Goal: Information Seeking & Learning: Learn about a topic

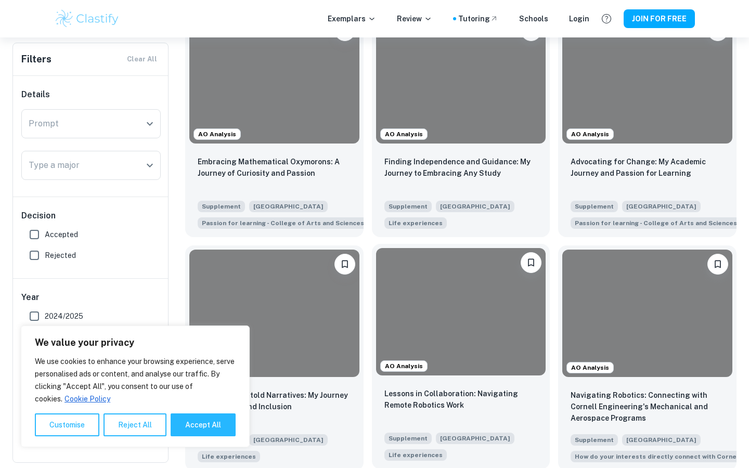
scroll to position [367, 0]
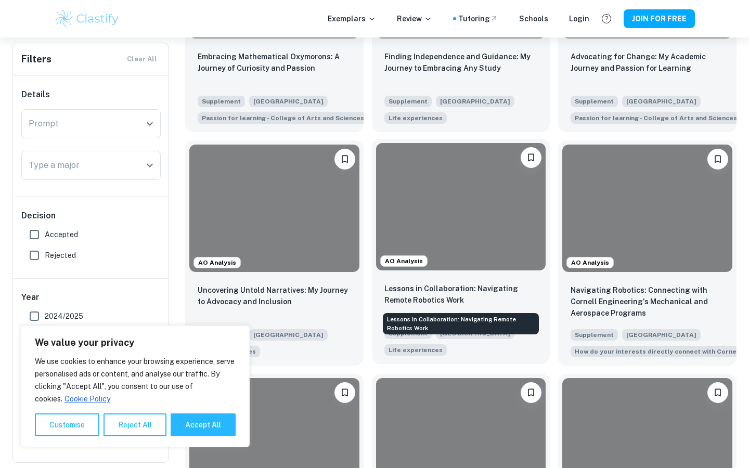
click at [506, 292] on p "Lessons in Collaboration: Navigating Remote Robotics Work" at bounding box center [462, 294] width 154 height 23
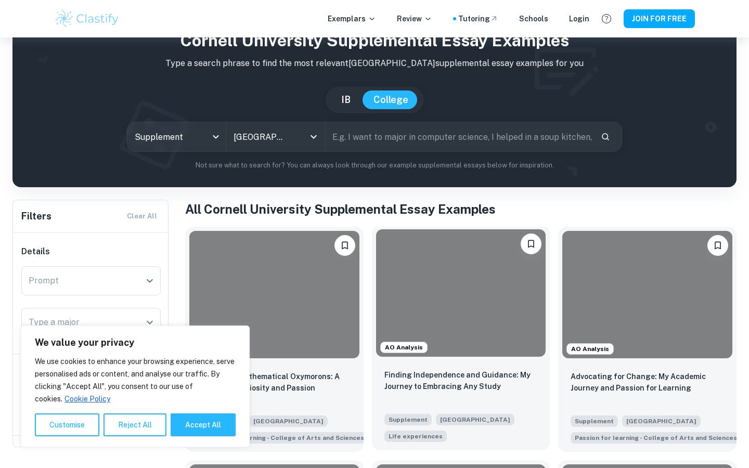
scroll to position [50, 0]
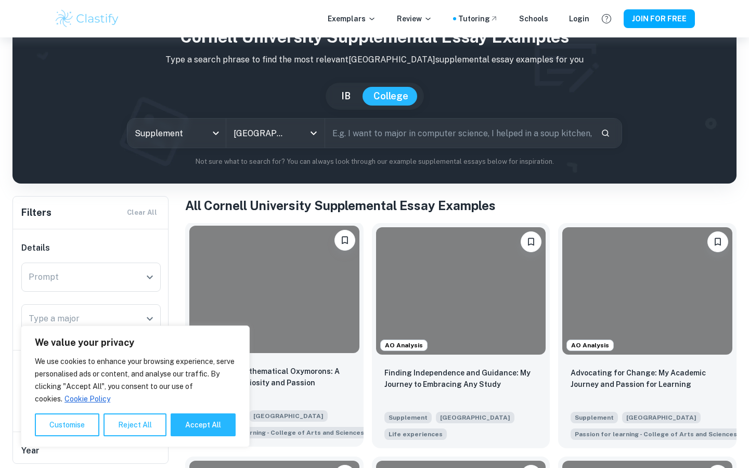
click at [197, 428] on button "Accept All" at bounding box center [203, 425] width 65 height 23
checkbox input "true"
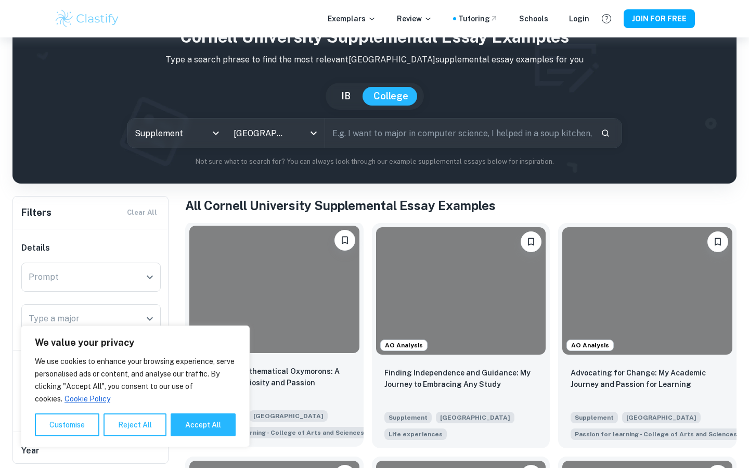
checkbox input "true"
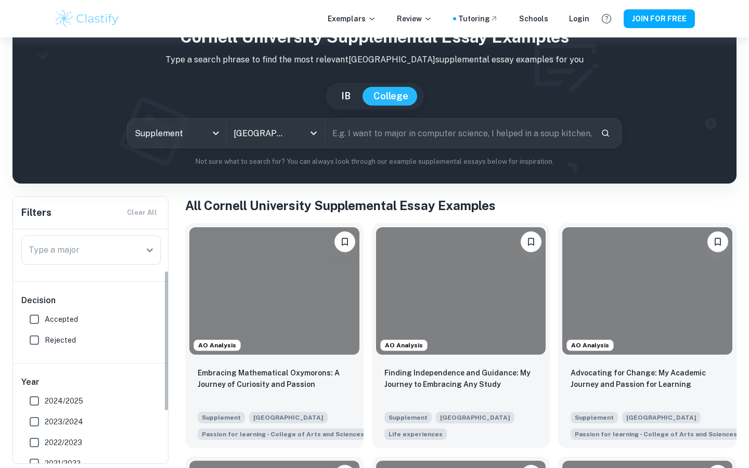
scroll to position [15, 0]
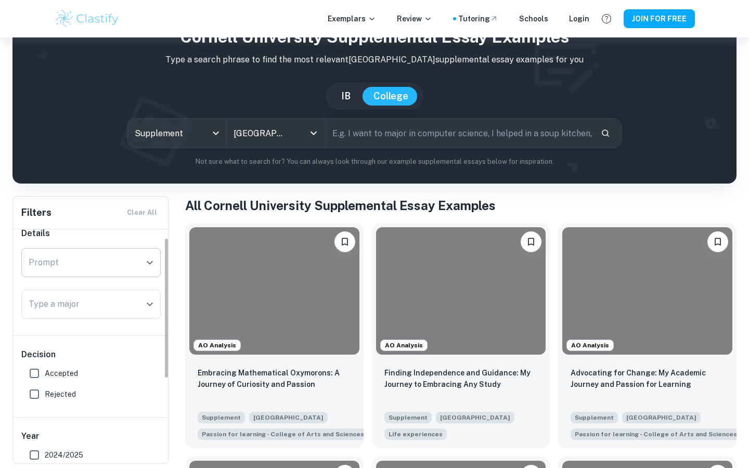
click at [135, 266] on input "Prompt" at bounding box center [83, 263] width 115 height 20
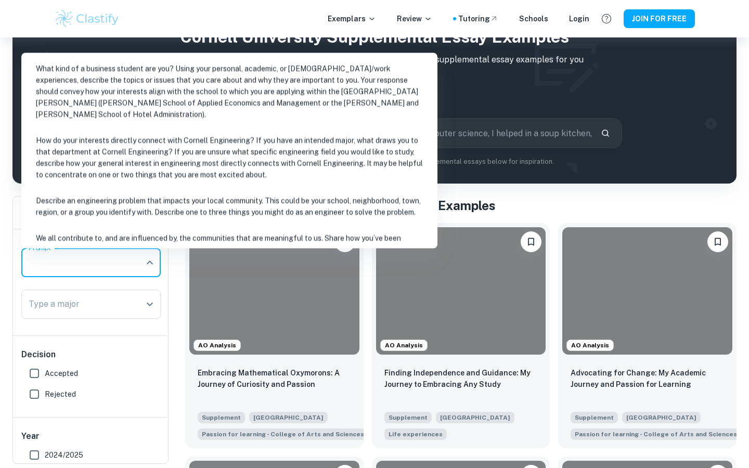
scroll to position [239, 0]
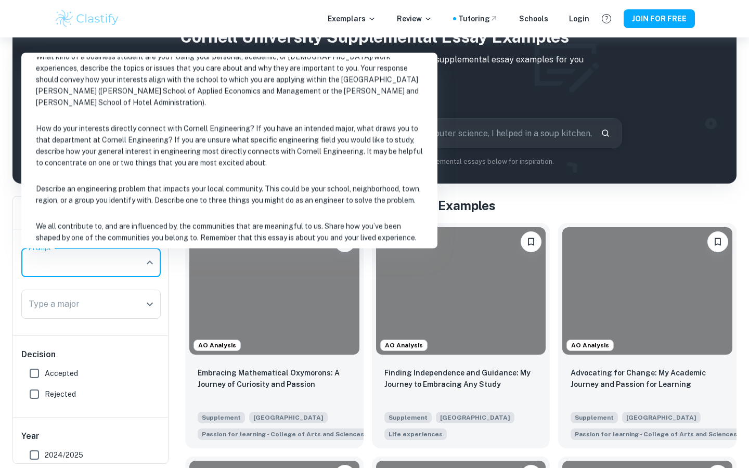
click at [316, 140] on li "How do your interests directly connect with Cornell Engineering? If you have an…" at bounding box center [230, 146] width 408 height 58
type input "How do your interests directly connect with Cornell Engineering? If you have an…"
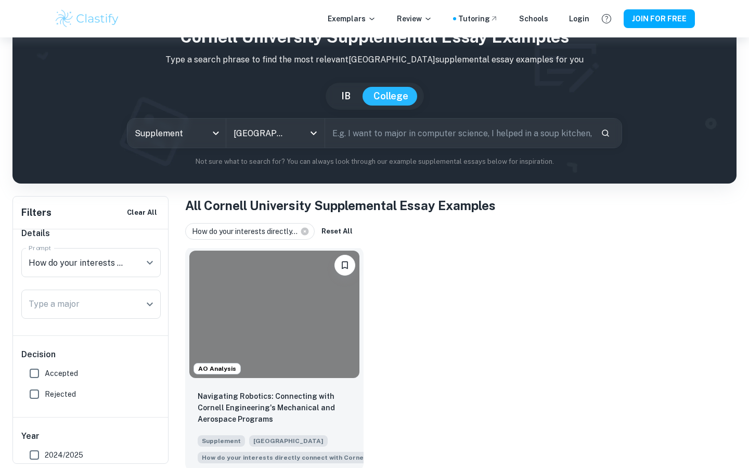
scroll to position [56, 0]
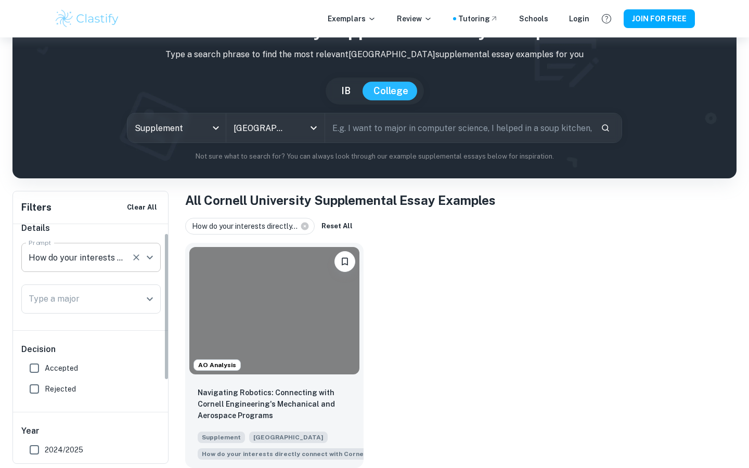
click at [138, 261] on icon "Clear" at bounding box center [136, 257] width 10 height 10
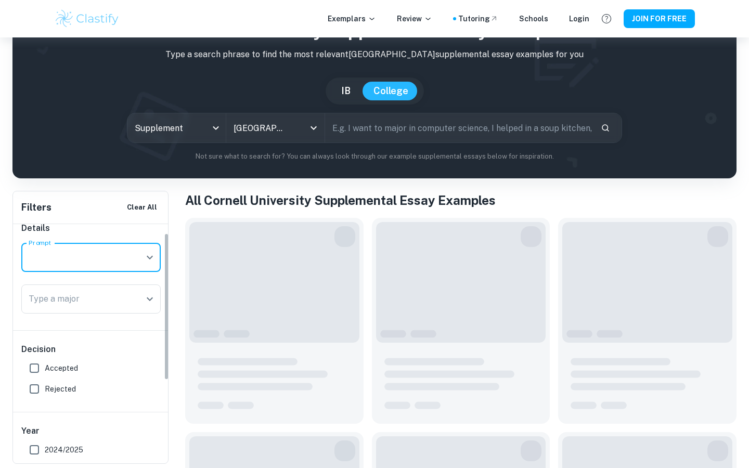
click at [149, 260] on icon "Open" at bounding box center [150, 257] width 12 height 12
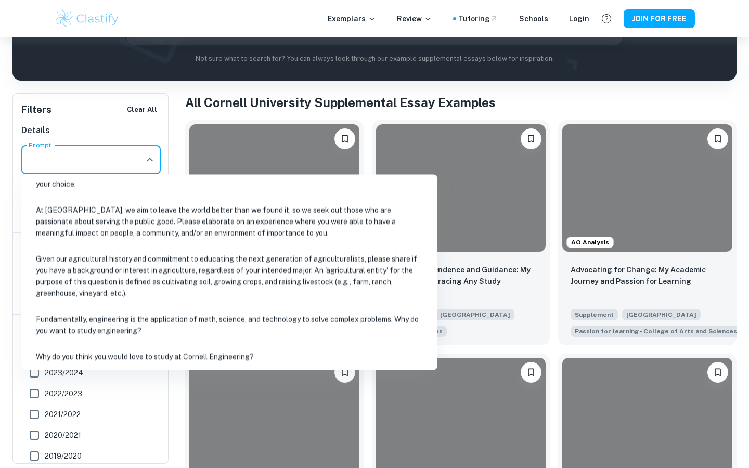
scroll to position [488, 0]
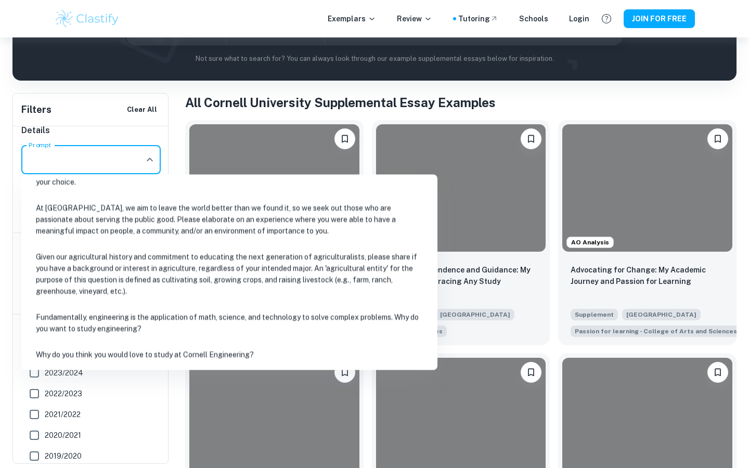
click at [193, 317] on li "Fundamentally, engineering is the application of math, science, and technology …" at bounding box center [230, 323] width 408 height 35
type input "Fundamentally, engineering is the application of math, science, and technology …"
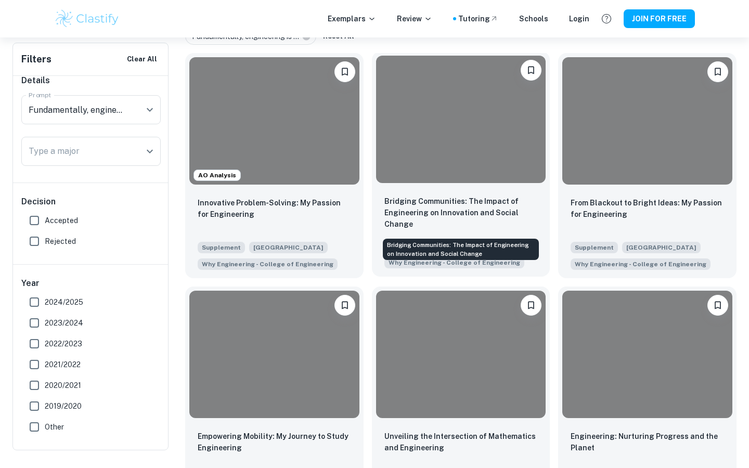
scroll to position [2, 0]
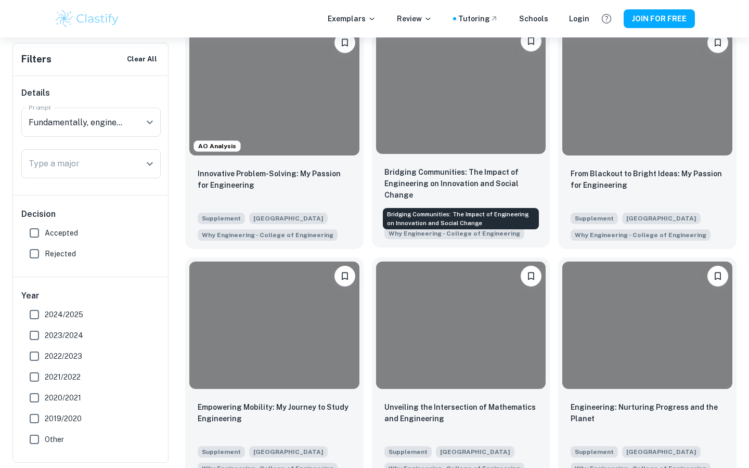
click at [452, 172] on p "Bridging Communities: The Impact of Engineering on Innovation and Social Change" at bounding box center [462, 184] width 154 height 34
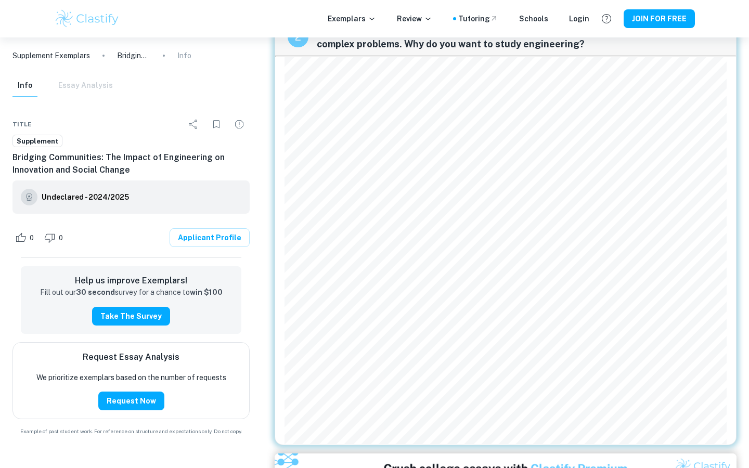
scroll to position [611, 0]
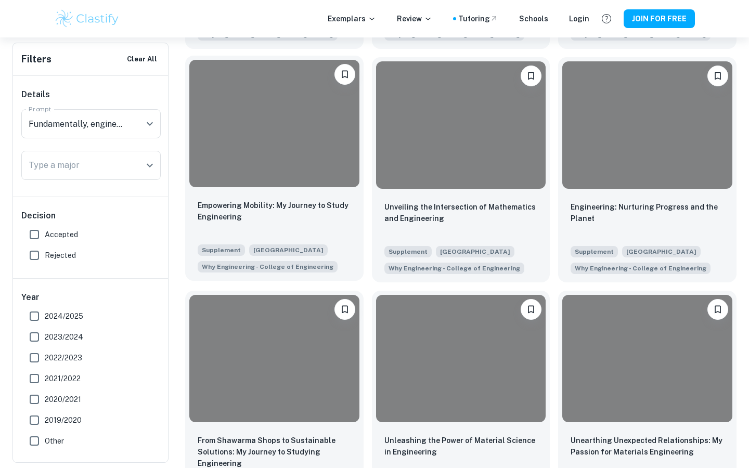
scroll to position [523, 0]
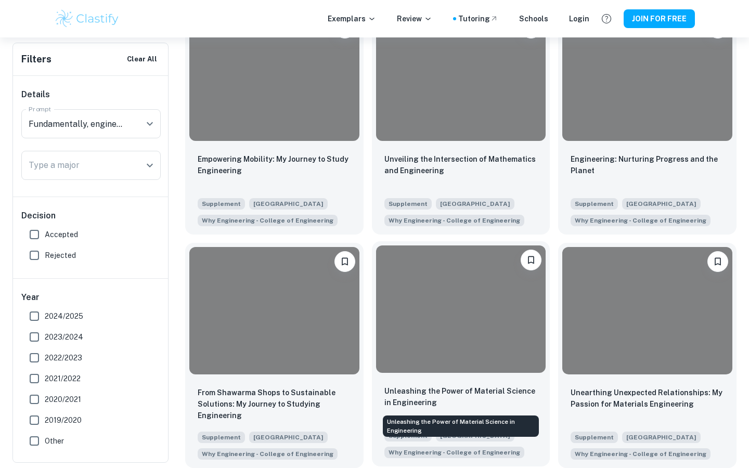
click at [432, 393] on p "Unleashing the Power of Material Science in Engineering" at bounding box center [462, 397] width 154 height 23
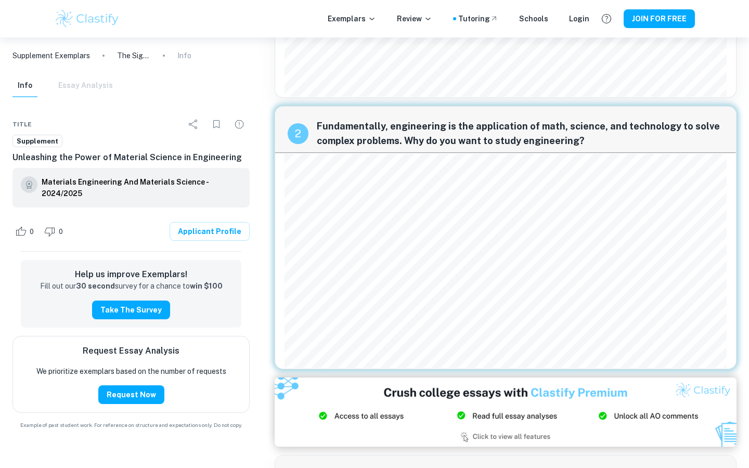
scroll to position [402, 0]
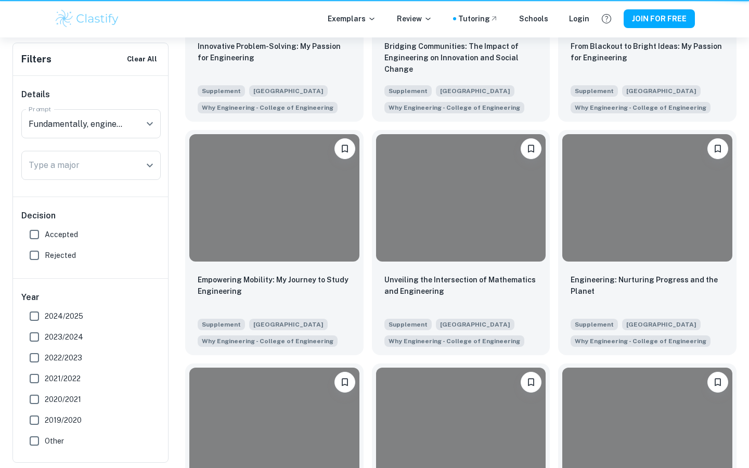
scroll to position [523, 0]
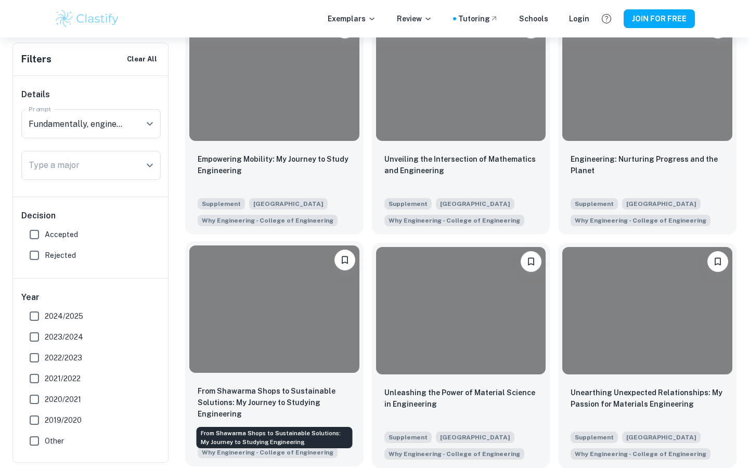
click at [307, 399] on p "From Shawarma Shops to Sustainable Solutions: My Journey to Studying Engineering" at bounding box center [275, 403] width 154 height 34
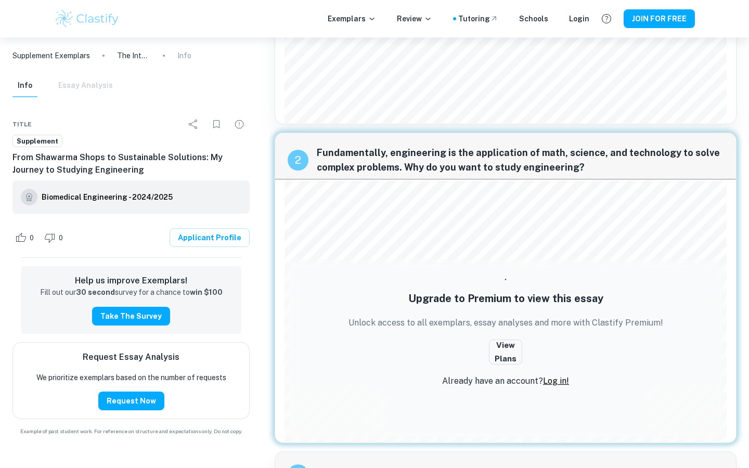
scroll to position [440, 0]
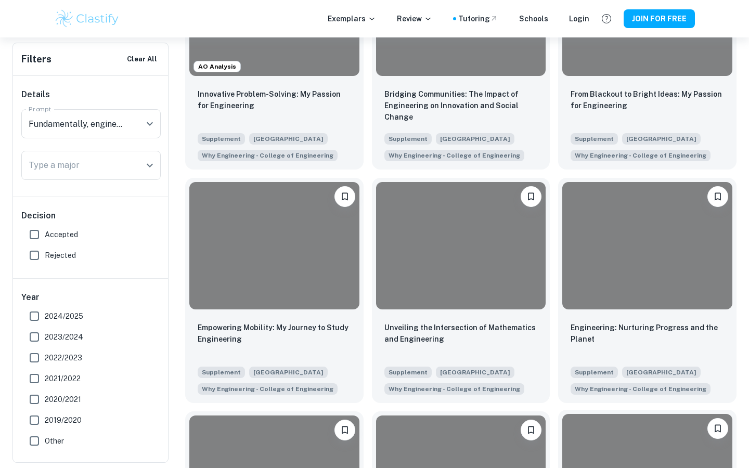
scroll to position [333, 0]
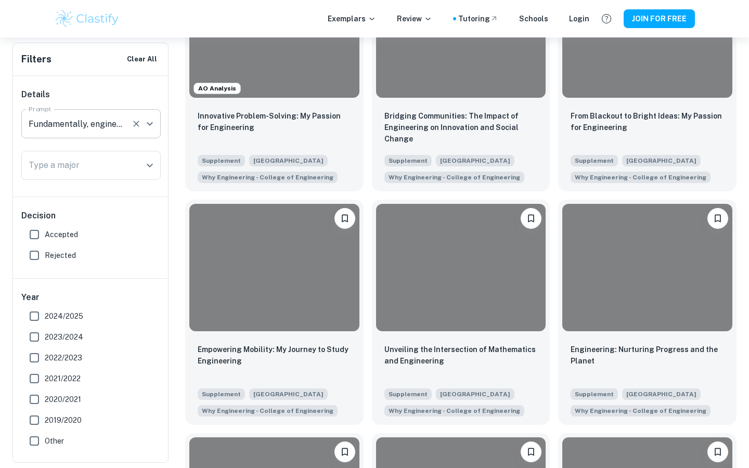
click at [108, 124] on input "Fundamentally, engineering is the application of math, science, and technology …" at bounding box center [76, 124] width 101 height 20
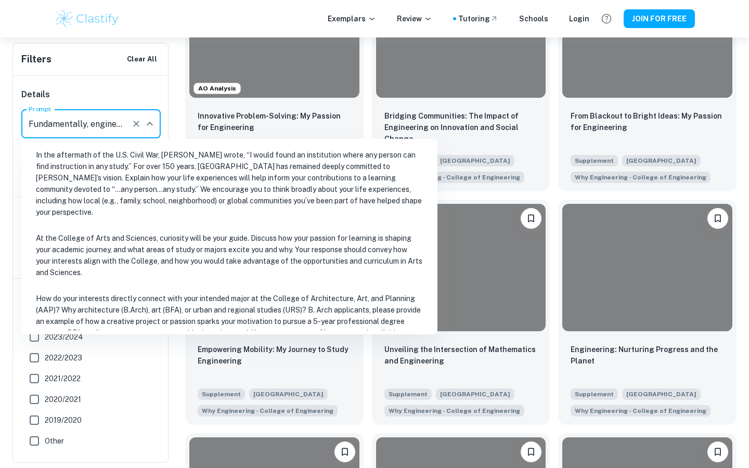
scroll to position [463, 0]
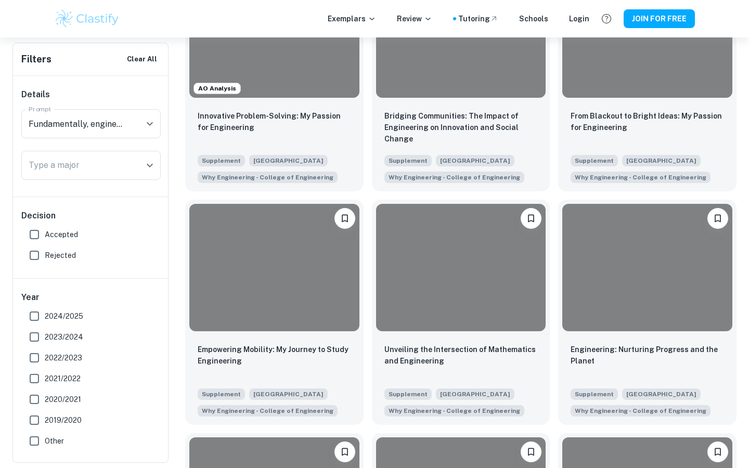
click at [146, 95] on h6 "Details" at bounding box center [90, 94] width 139 height 12
click at [40, 315] on input "2024/2025" at bounding box center [34, 316] width 21 height 21
checkbox input "true"
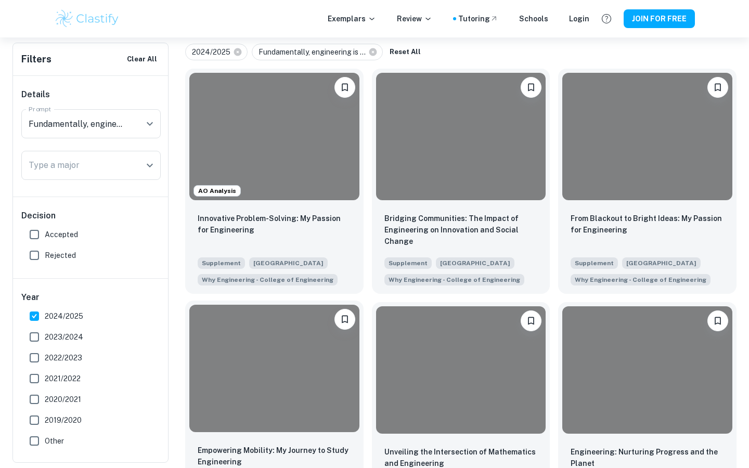
scroll to position [228, 0]
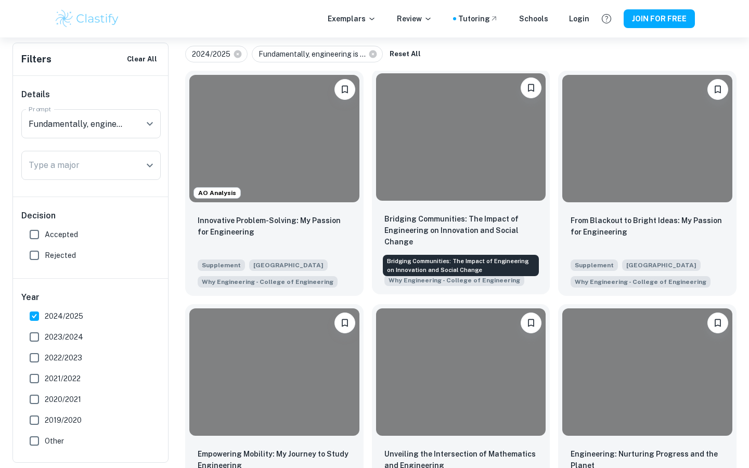
click at [497, 224] on p "Bridging Communities: The Impact of Engineering on Innovation and Social Change" at bounding box center [462, 230] width 154 height 34
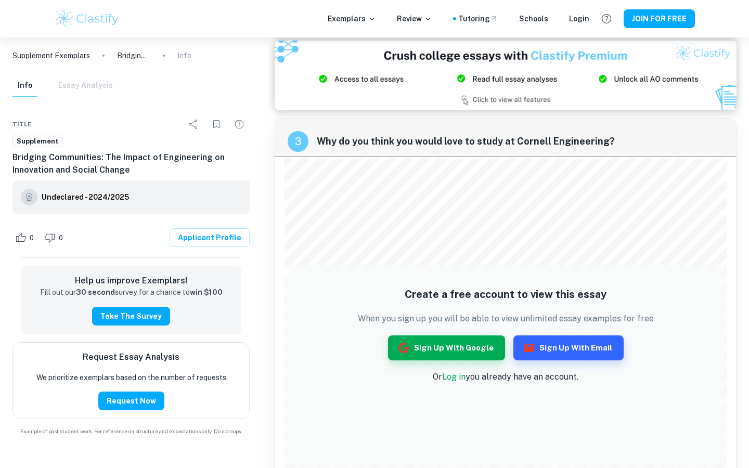
scroll to position [1021, 0]
click at [471, 344] on button "Sign up with Google" at bounding box center [446, 347] width 117 height 25
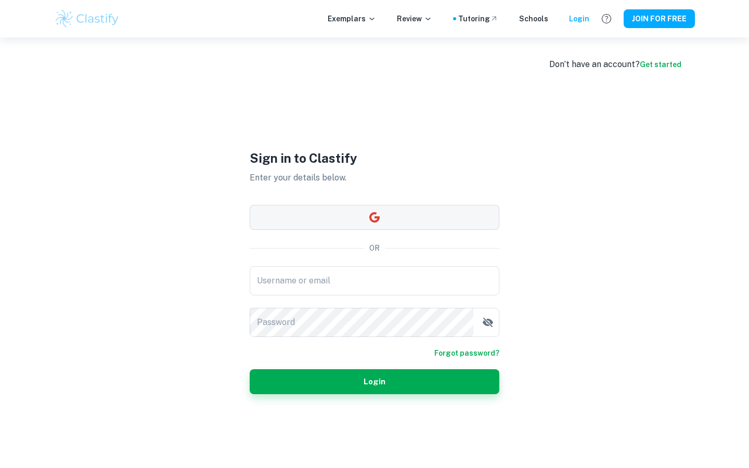
click at [435, 220] on button "button" at bounding box center [375, 217] width 250 height 25
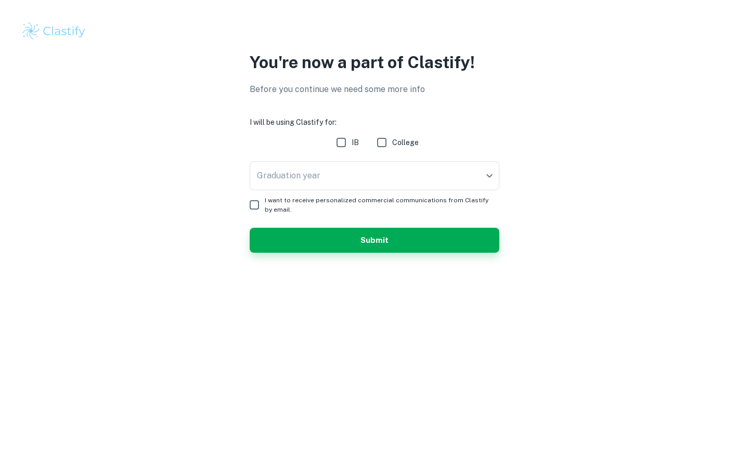
click at [381, 144] on input "College" at bounding box center [382, 142] width 21 height 21
checkbox input "true"
click at [384, 168] on body "We value your privacy We use cookies to enhance your browsing experience, serve…" at bounding box center [374, 234] width 749 height 468
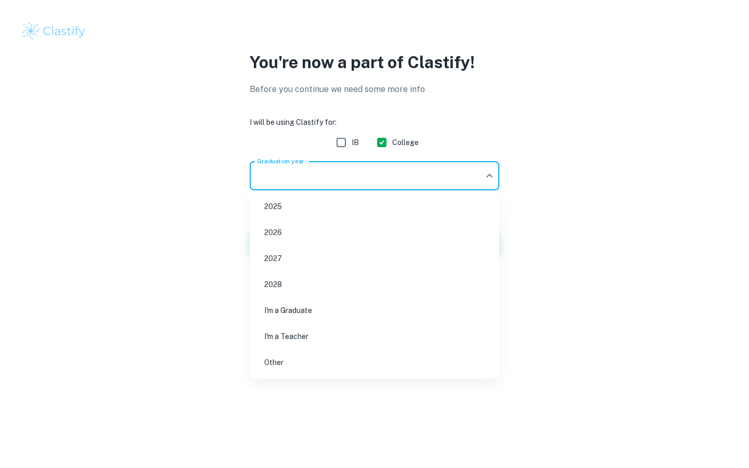
click at [387, 230] on li "2026" at bounding box center [375, 233] width 242 height 24
type input "2026"
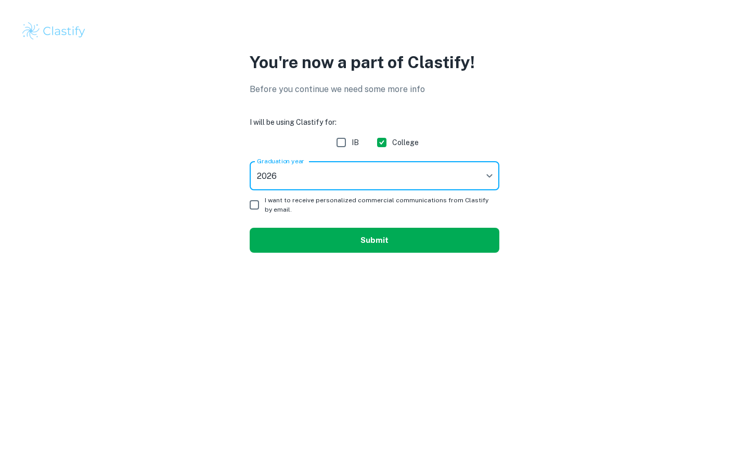
click at [314, 243] on button "Submit" at bounding box center [375, 240] width 250 height 25
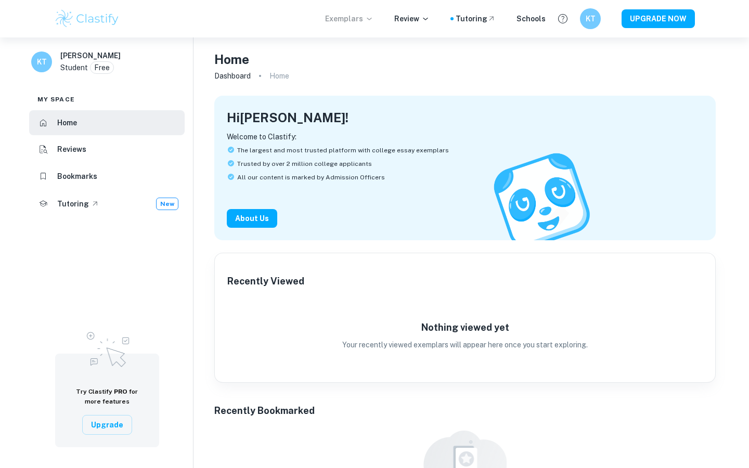
click at [374, 16] on icon at bounding box center [369, 19] width 8 height 8
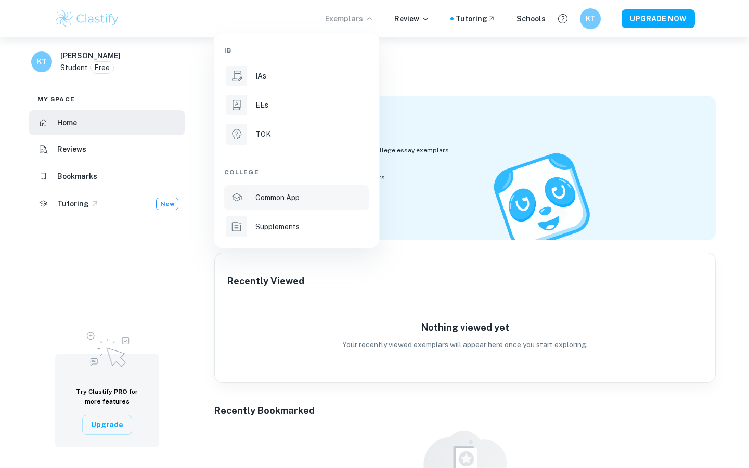
click at [289, 196] on p "Common App" at bounding box center [278, 197] width 44 height 11
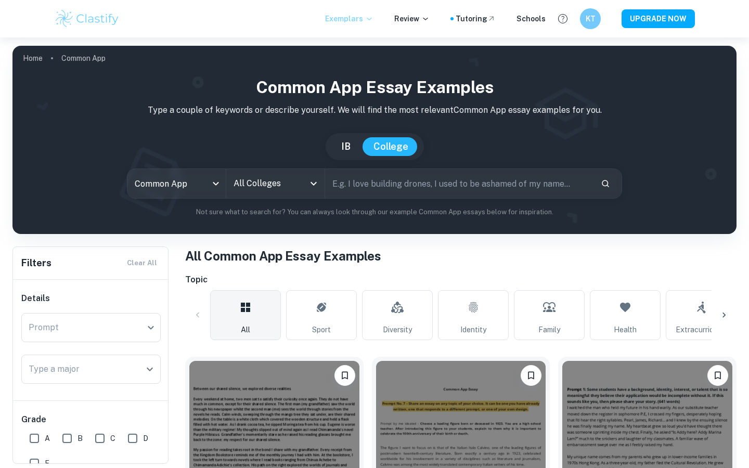
click at [367, 22] on p "Exemplars" at bounding box center [349, 18] width 48 height 11
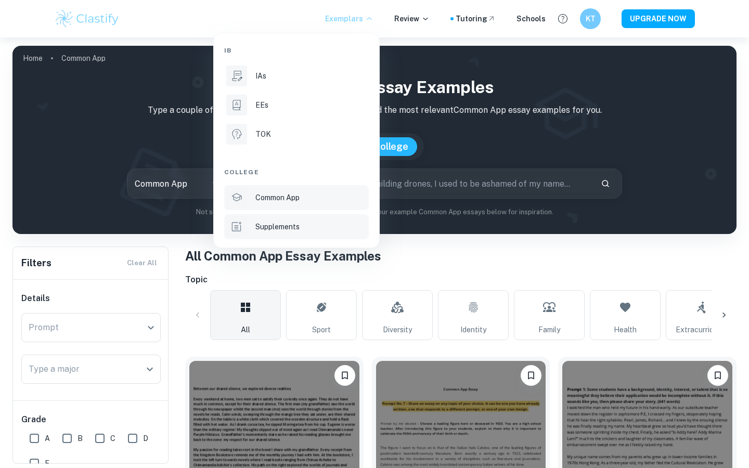
click at [299, 222] on p "Supplements" at bounding box center [278, 226] width 44 height 11
type input "supplement"
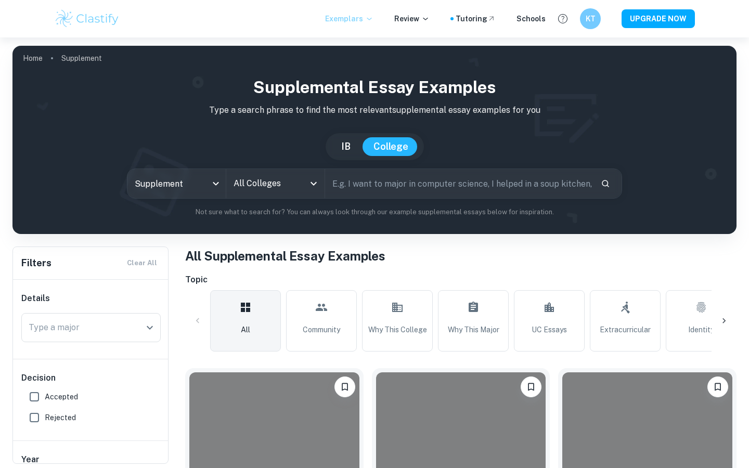
click at [364, 15] on p "Exemplars" at bounding box center [349, 18] width 48 height 11
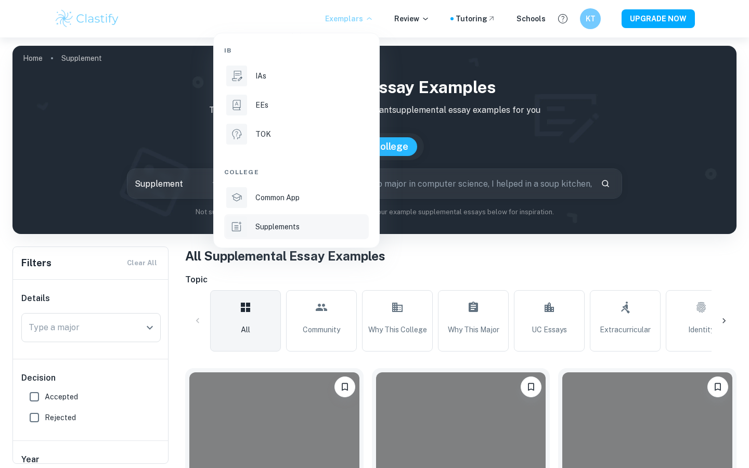
click at [284, 224] on p "Supplements" at bounding box center [278, 226] width 44 height 11
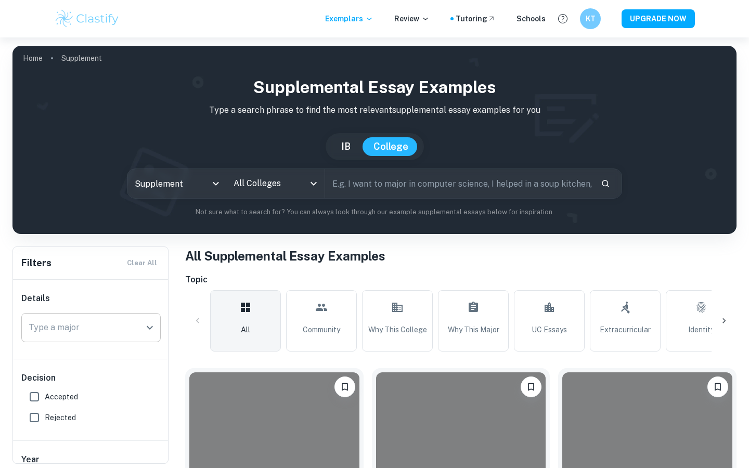
click at [121, 323] on input "Type a major" at bounding box center [83, 328] width 115 height 20
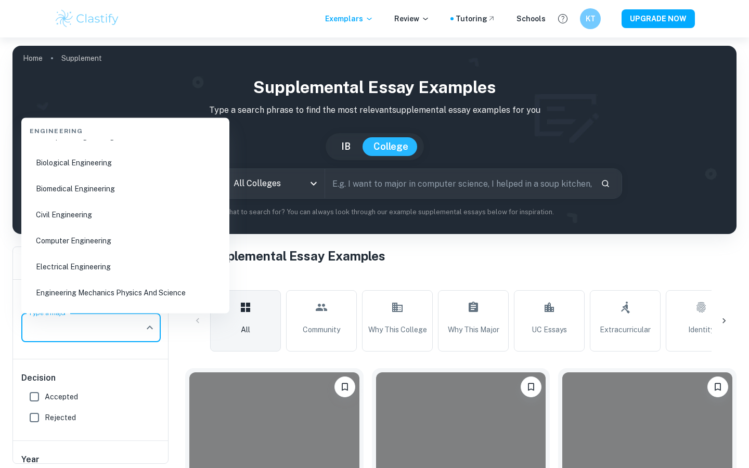
scroll to position [899, 0]
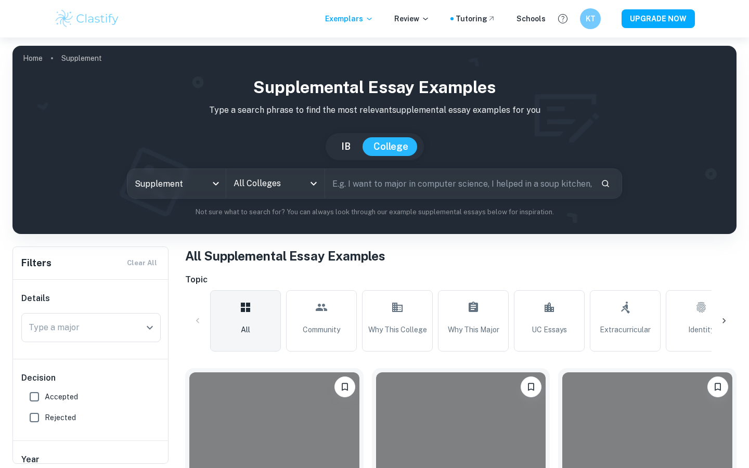
click at [151, 385] on div "Decision Accepted Rejected" at bounding box center [91, 400] width 156 height 81
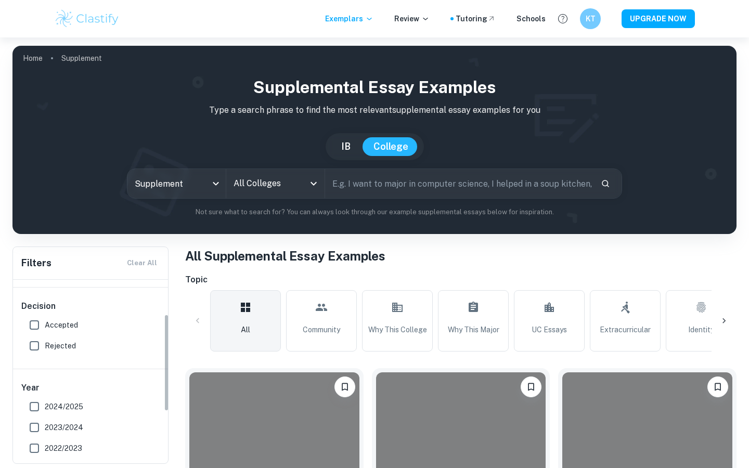
scroll to position [61, 0]
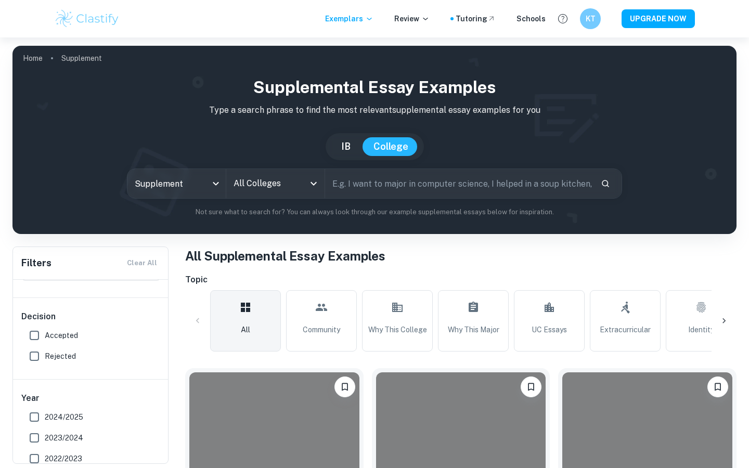
click at [35, 335] on input "Accepted" at bounding box center [34, 335] width 21 height 21
checkbox input "true"
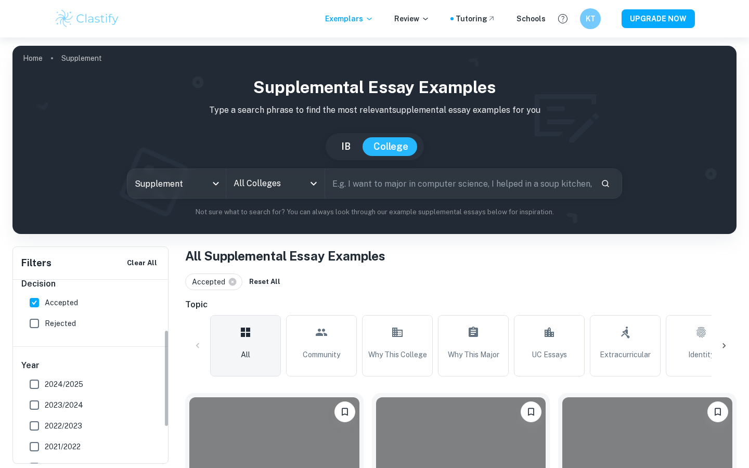
scroll to position [95, 0]
click at [63, 380] on span "2024/2025" at bounding box center [64, 383] width 39 height 11
click at [45, 380] on input "2024/2025" at bounding box center [34, 384] width 21 height 21
checkbox input "true"
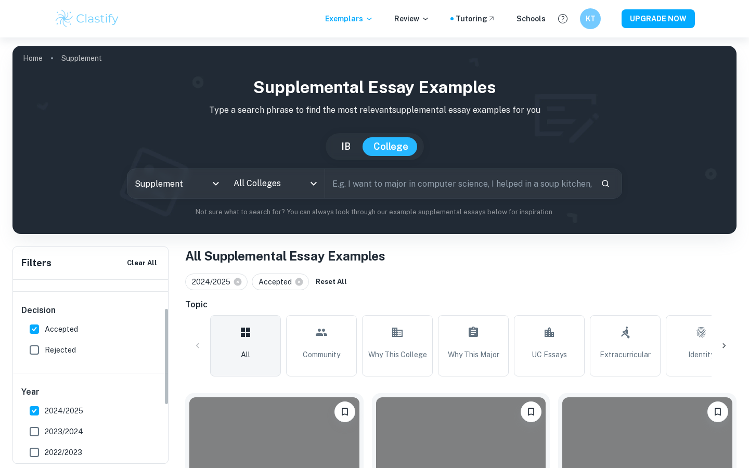
scroll to position [0, 0]
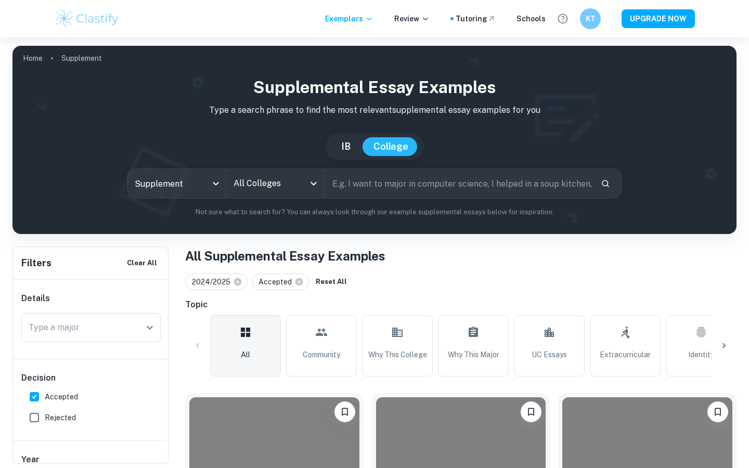
click at [265, 187] on input "All Colleges" at bounding box center [267, 184] width 73 height 20
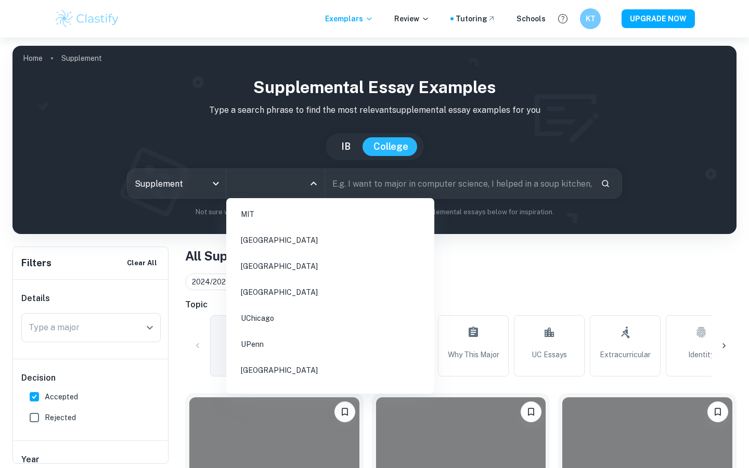
click at [303, 372] on li "[GEOGRAPHIC_DATA]" at bounding box center [331, 371] width 200 height 24
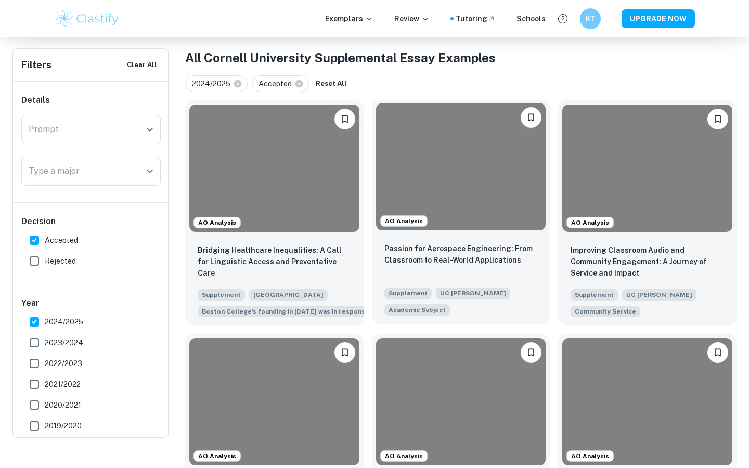
scroll to position [205, 0]
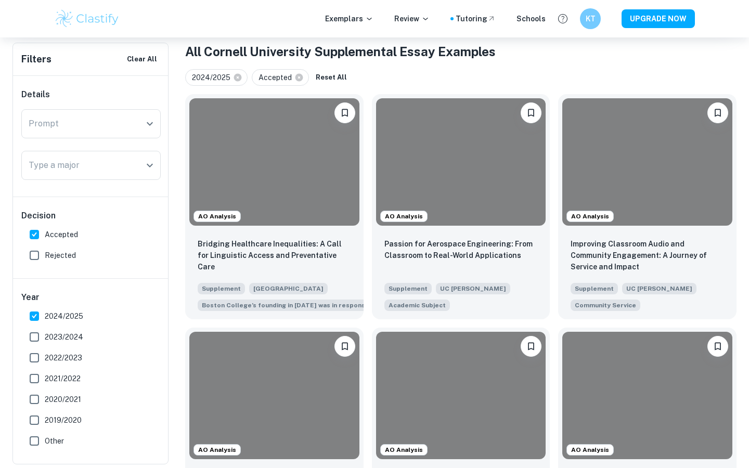
click at [37, 256] on input "Rejected" at bounding box center [34, 255] width 21 height 21
checkbox input "true"
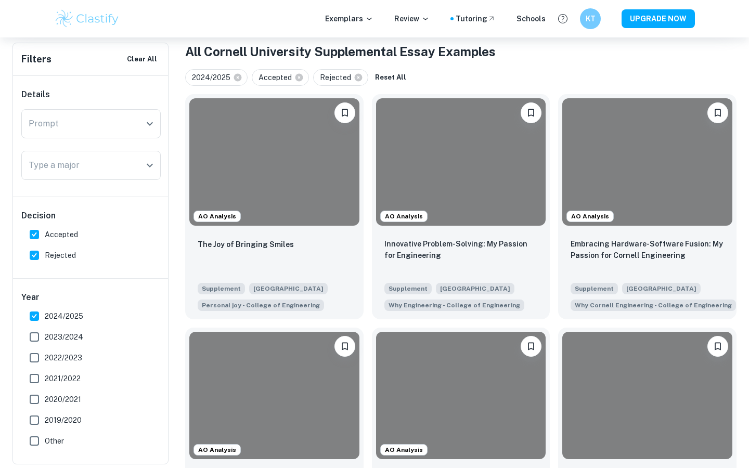
click at [36, 232] on input "Accepted" at bounding box center [34, 234] width 21 height 21
checkbox input "false"
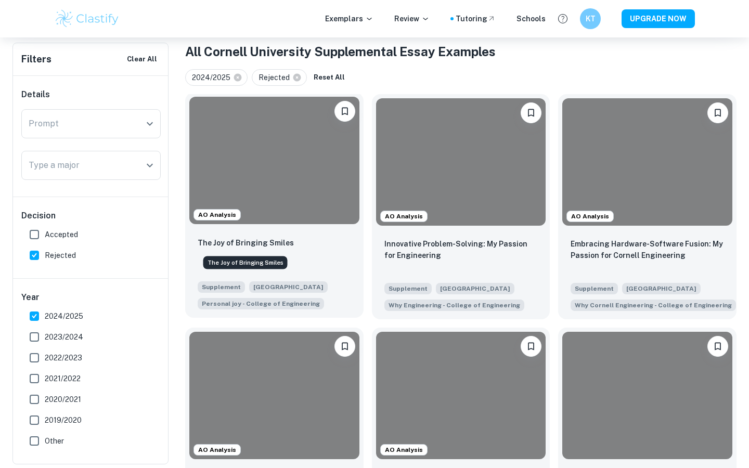
click at [222, 243] on p "The Joy of Bringing Smiles" at bounding box center [246, 242] width 96 height 11
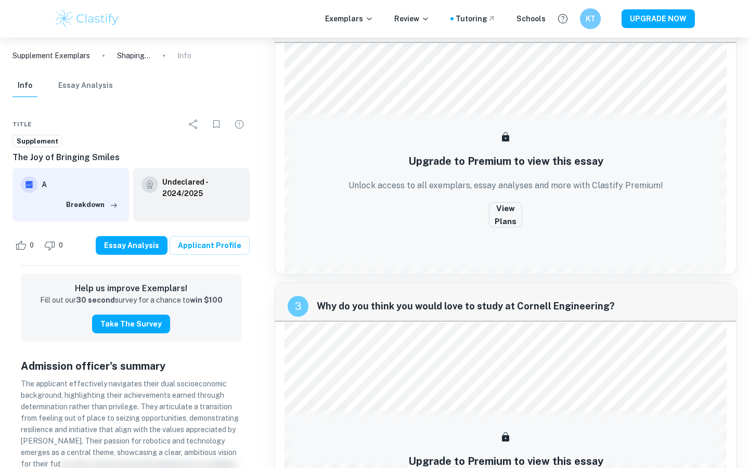
scroll to position [671, 0]
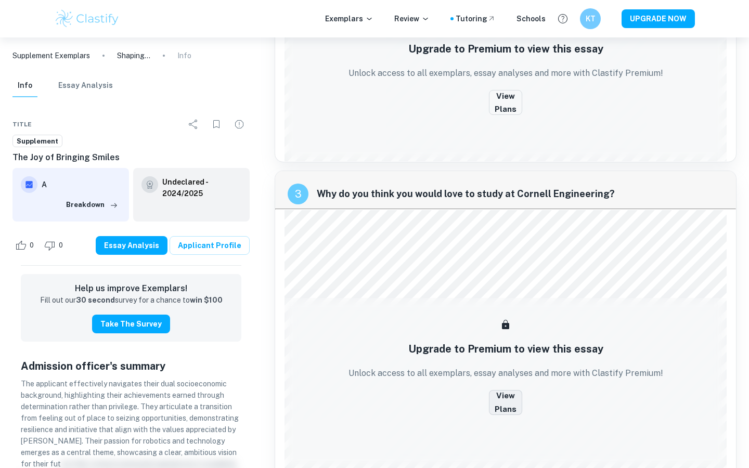
click at [509, 403] on button "View Plans" at bounding box center [505, 402] width 33 height 25
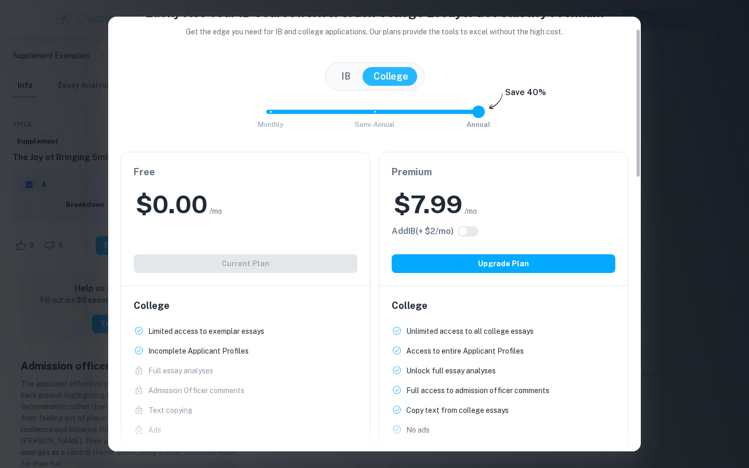
scroll to position [0, 0]
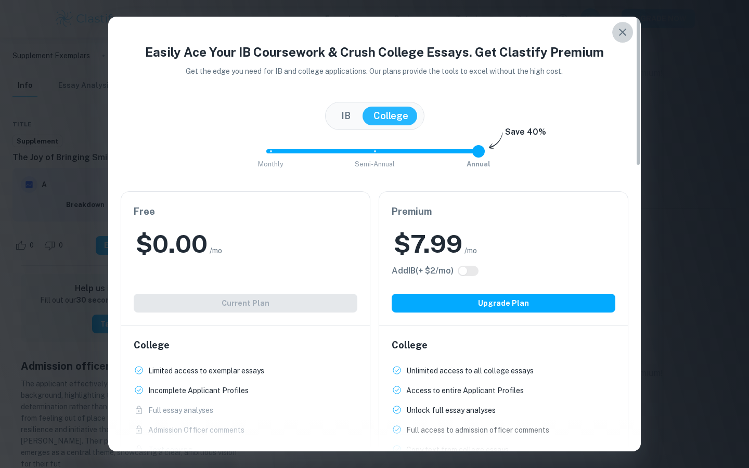
click at [619, 36] on icon "button" at bounding box center [623, 32] width 12 height 12
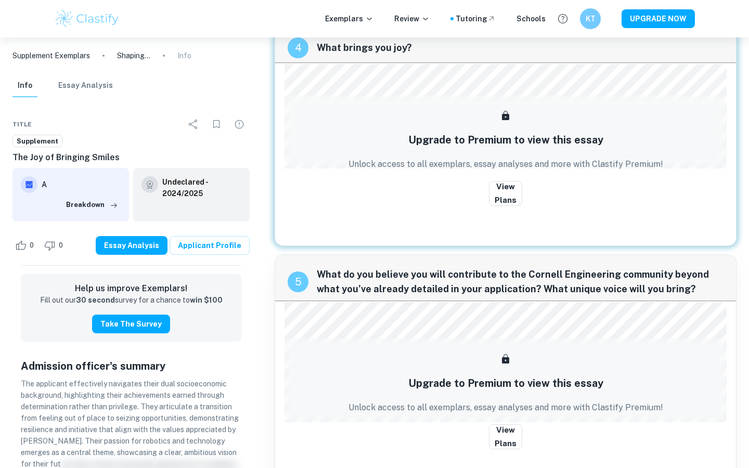
scroll to position [1188, 0]
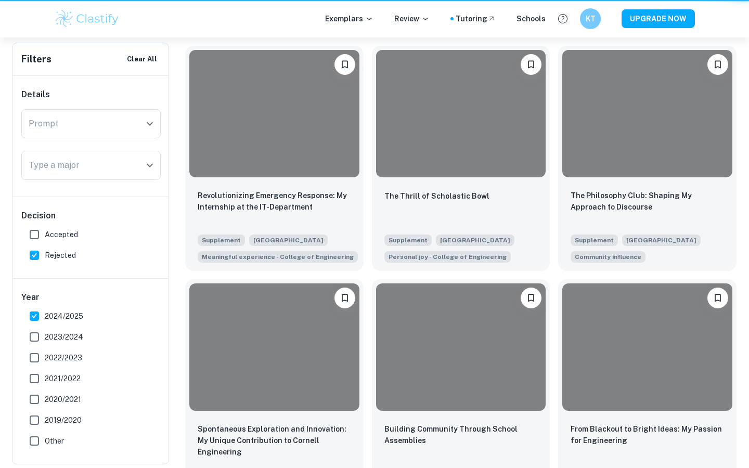
scroll to position [205, 0]
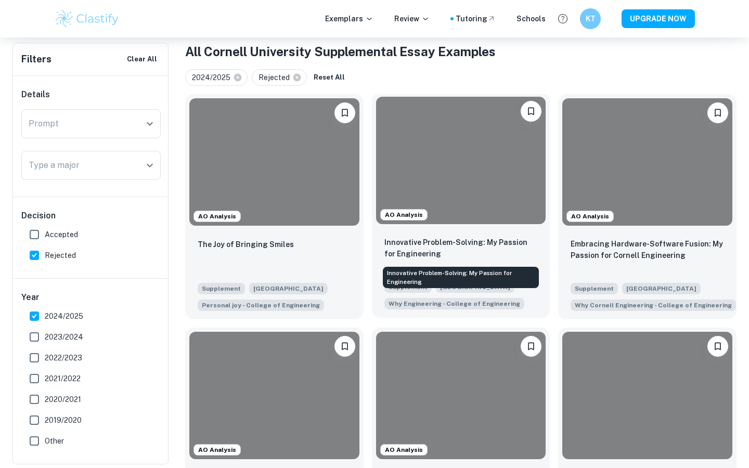
click at [440, 247] on p "Innovative Problem-Solving: My Passion for Engineering" at bounding box center [462, 248] width 154 height 23
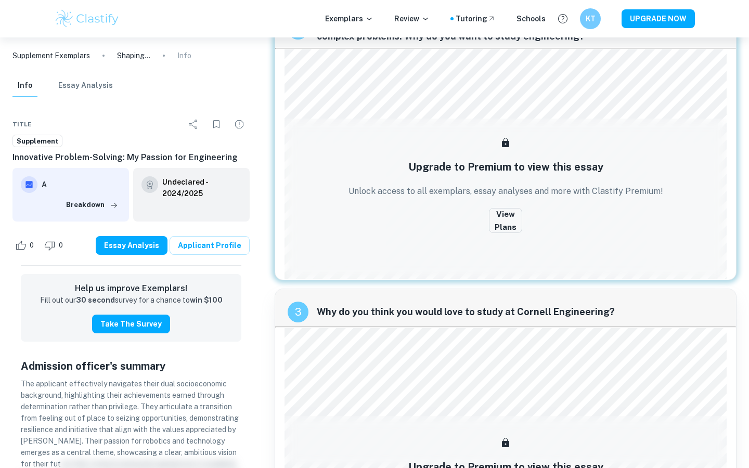
scroll to position [554, 0]
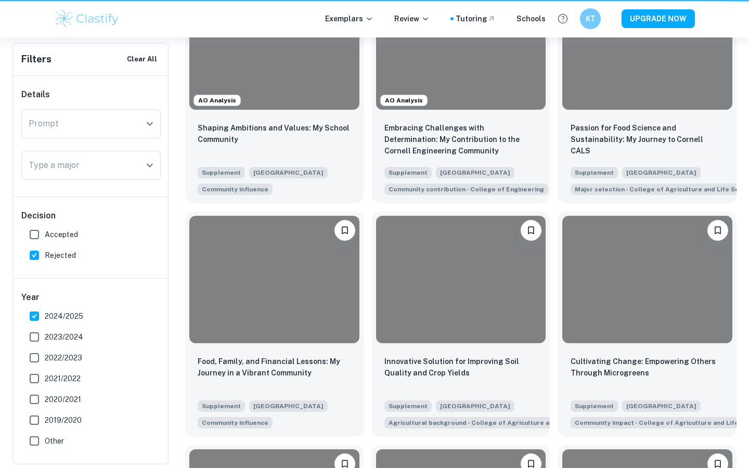
scroll to position [205, 0]
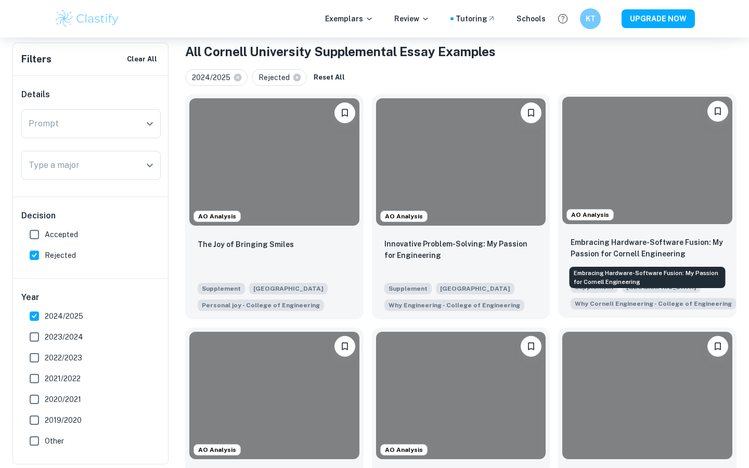
click at [674, 246] on p "Embracing Hardware-Software Fusion: My Passion for Cornell Engineering" at bounding box center [648, 248] width 154 height 23
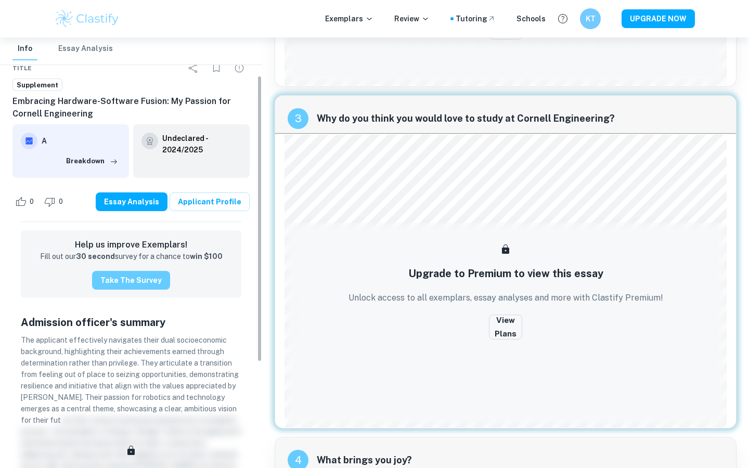
scroll to position [57, 0]
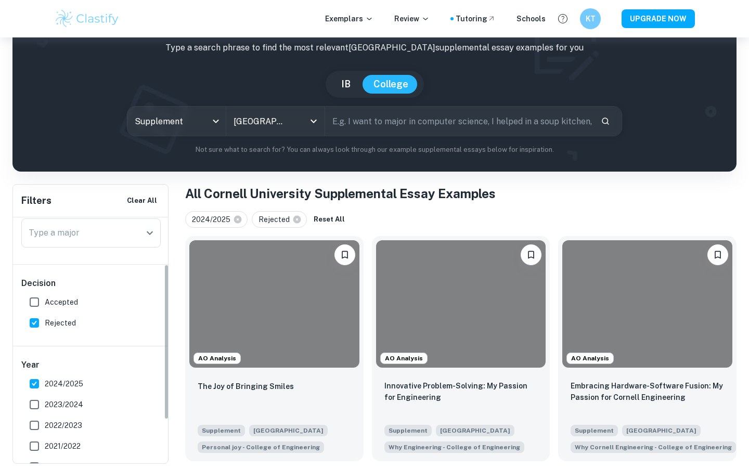
scroll to position [72, 0]
click at [35, 305] on input "Accepted" at bounding box center [34, 304] width 21 height 21
checkbox input "true"
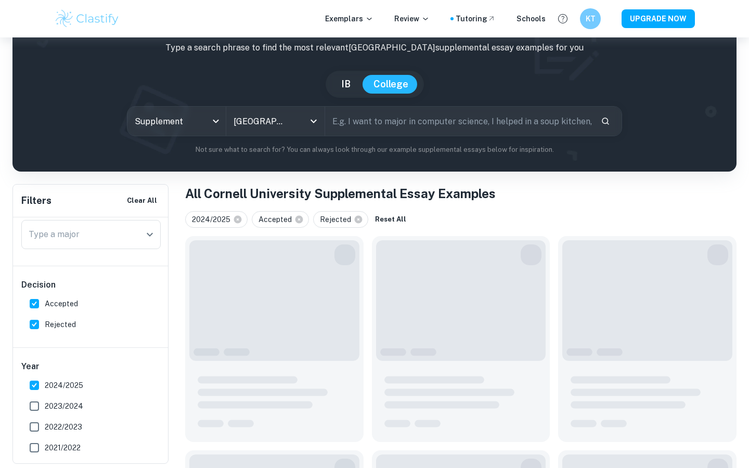
click at [38, 326] on input "Rejected" at bounding box center [34, 324] width 21 height 21
checkbox input "false"
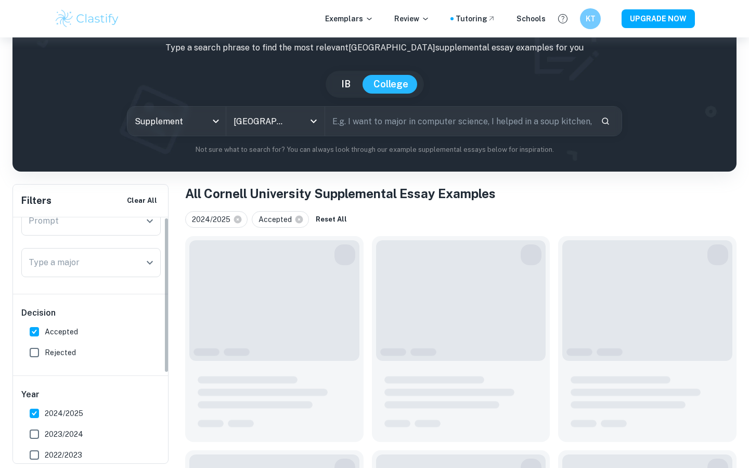
scroll to position [0, 0]
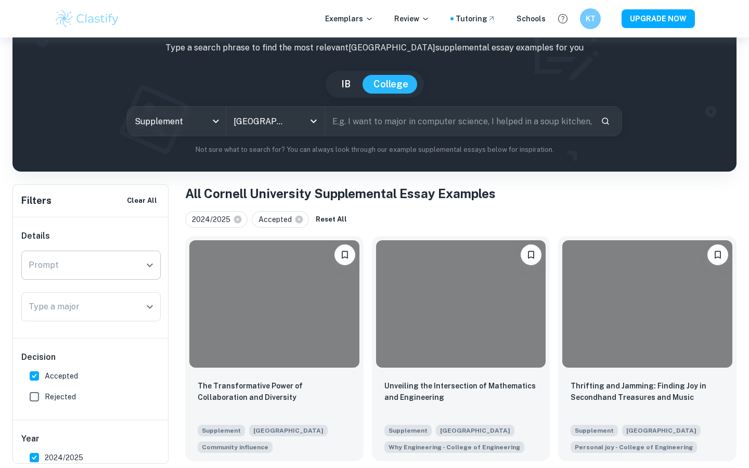
click at [139, 274] on input "Prompt" at bounding box center [83, 266] width 115 height 20
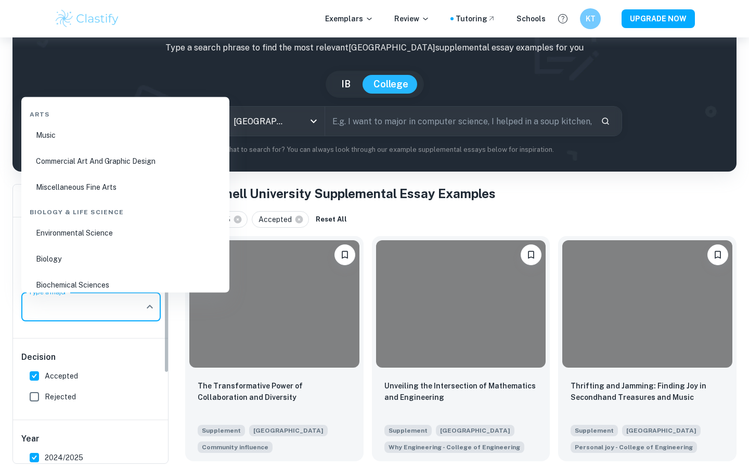
click at [132, 305] on input "Type a major" at bounding box center [83, 307] width 115 height 20
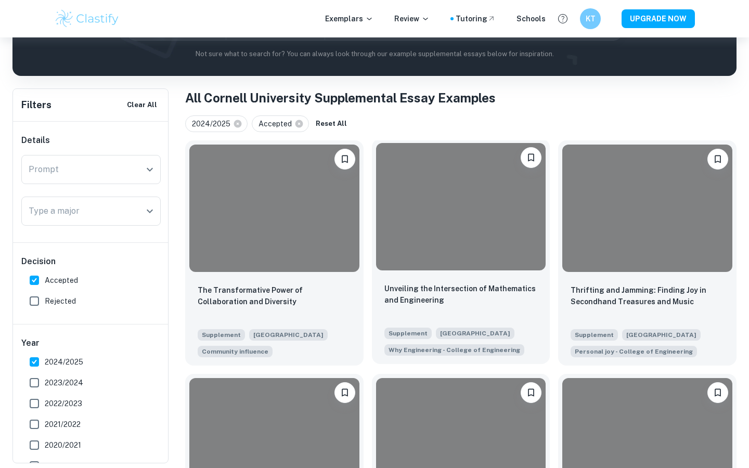
scroll to position [159, 0]
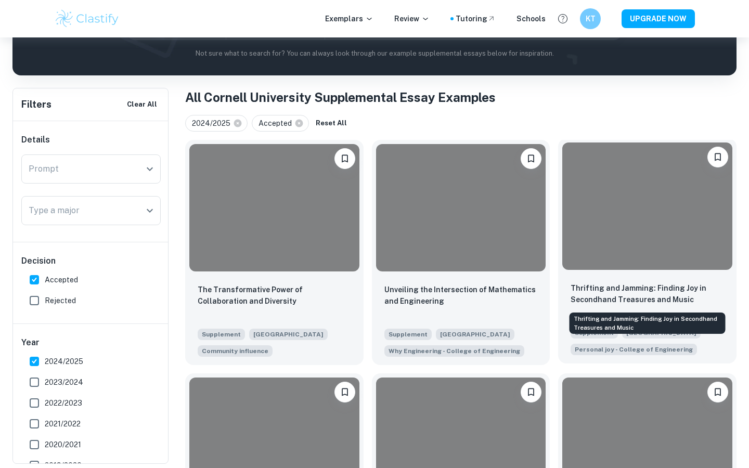
click at [619, 298] on p "Thrifting and Jamming: Finding Joy in Secondhand Treasures and Music" at bounding box center [648, 294] width 154 height 23
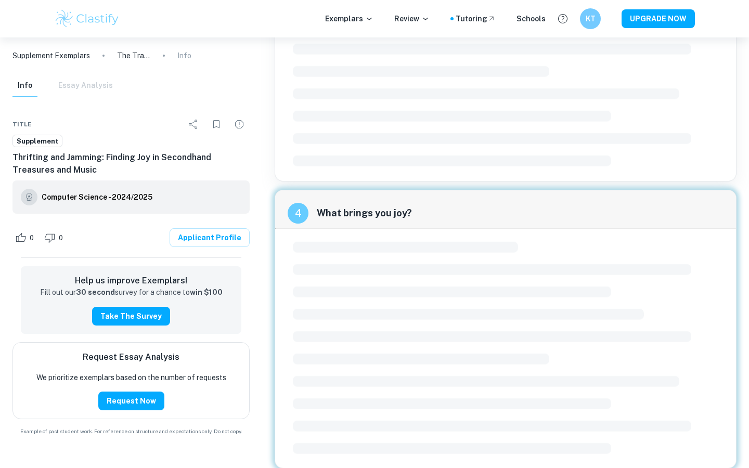
scroll to position [1079, 0]
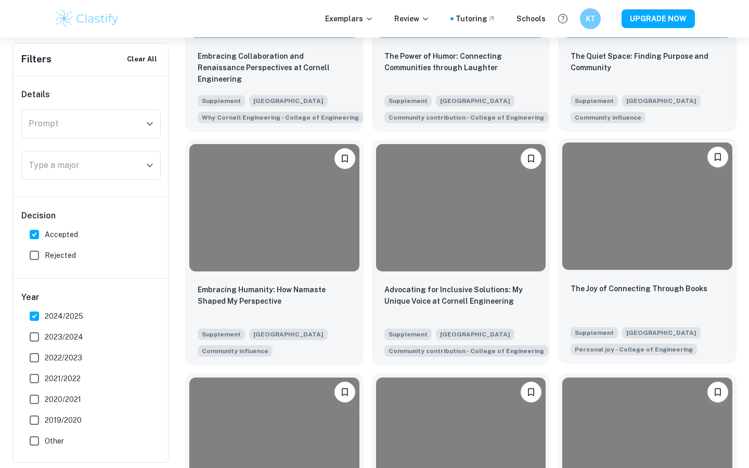
scroll to position [624, 0]
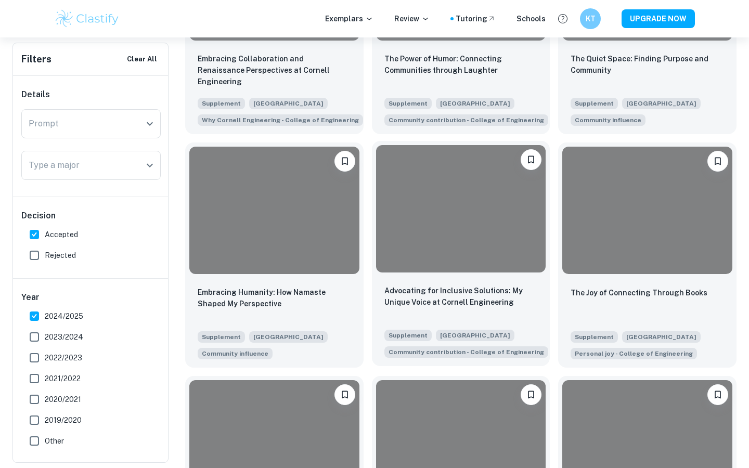
click at [499, 290] on p "Advocating for Inclusive Solutions: My Unique Voice at Cornell Engineering" at bounding box center [462, 296] width 154 height 23
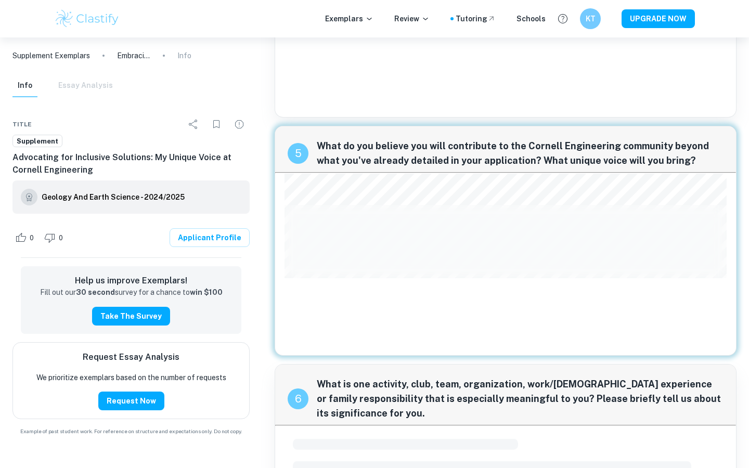
scroll to position [1260, 0]
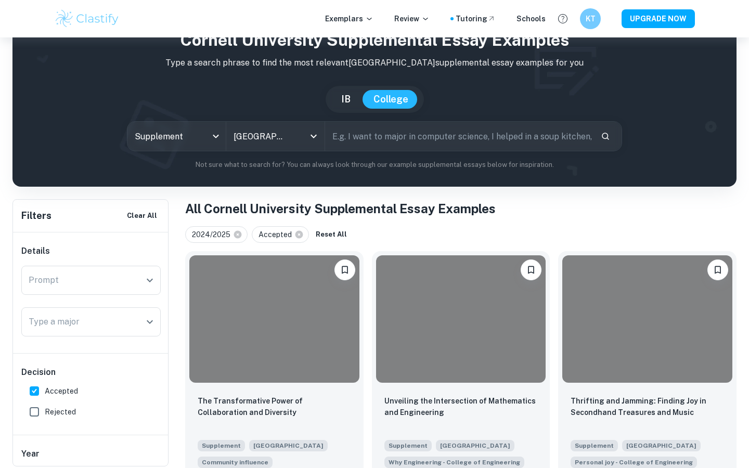
scroll to position [83, 0]
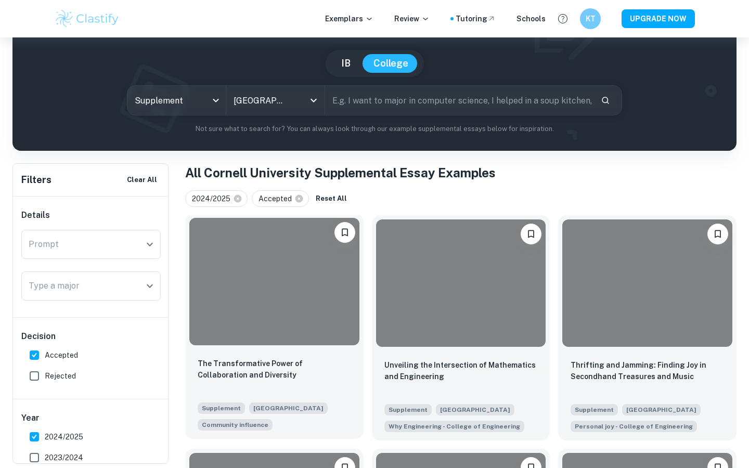
click at [266, 366] on p "The Transformative Power of Collaboration and Diversity" at bounding box center [275, 369] width 154 height 23
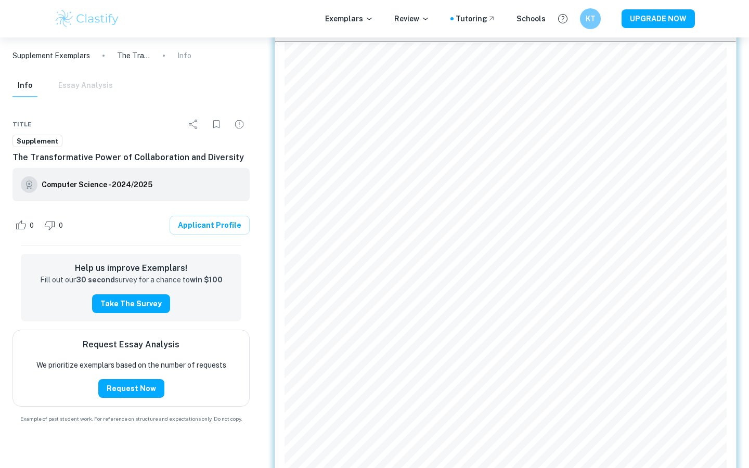
scroll to position [99, 0]
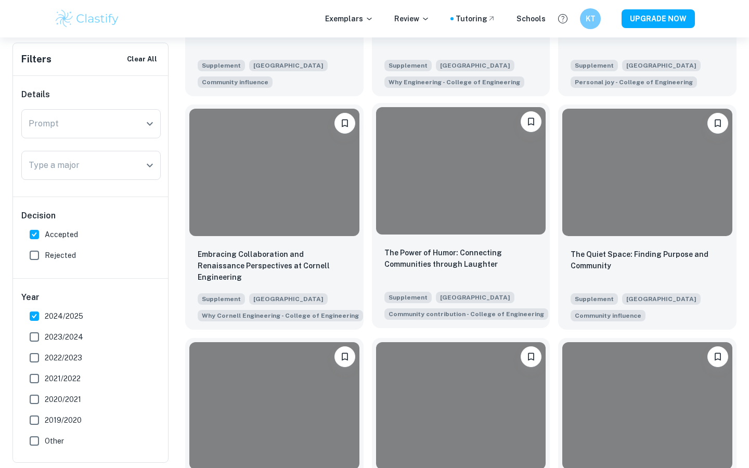
scroll to position [483, 0]
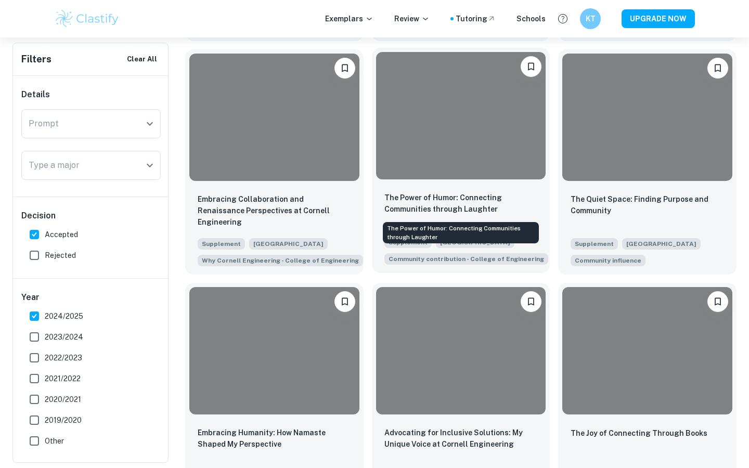
click at [447, 205] on p "The Power of Humor: Connecting Communities through Laughter" at bounding box center [462, 203] width 154 height 23
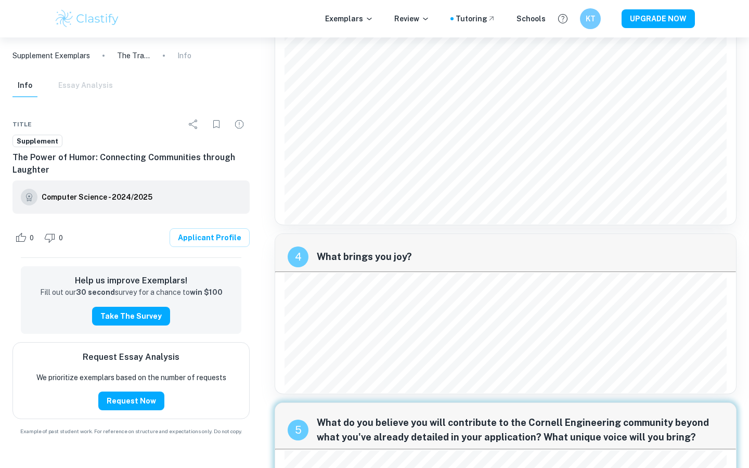
scroll to position [1175, 0]
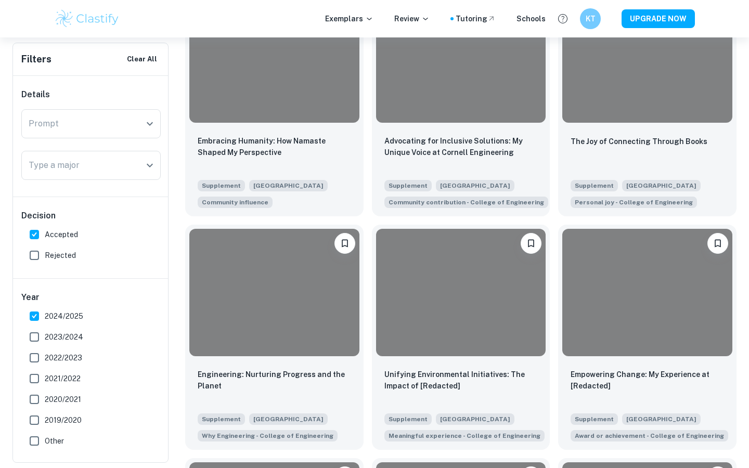
scroll to position [830, 0]
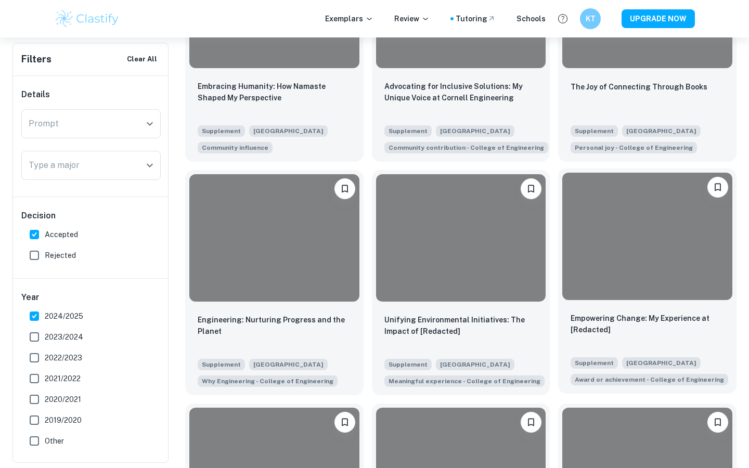
click at [663, 309] on div "Empowering Change: My Experience at [Redacted] Supplement Cornell University Aw…" at bounding box center [647, 349] width 179 height 90
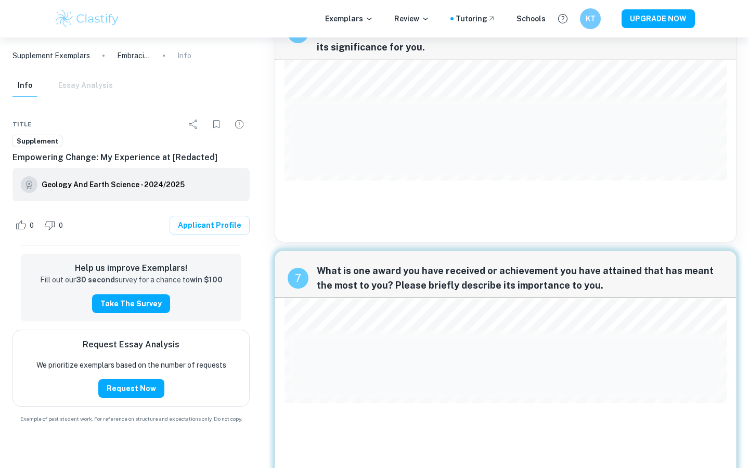
scroll to position [1584, 0]
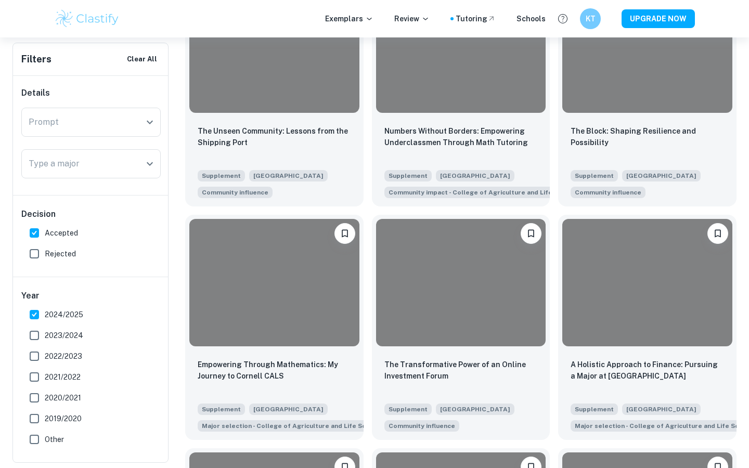
scroll to position [1523, 0]
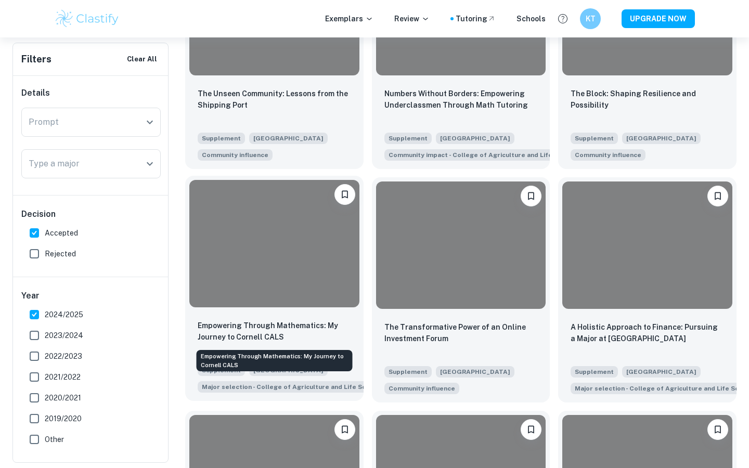
click at [277, 329] on p "Empowering Through Mathematics: My Journey to Cornell CALS" at bounding box center [275, 331] width 154 height 23
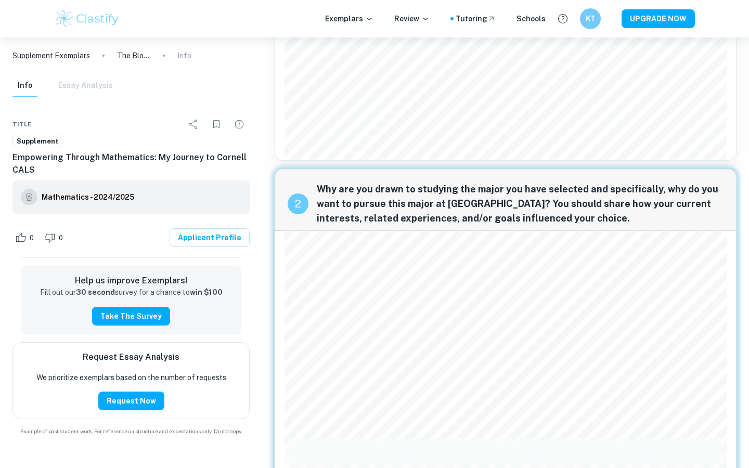
scroll to position [339, 0]
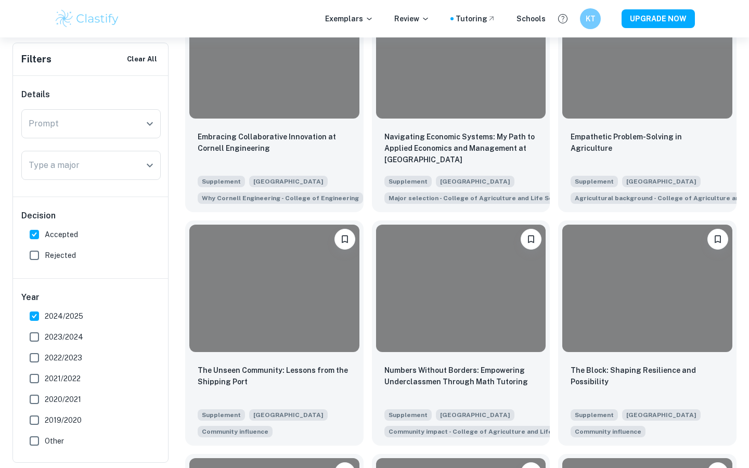
scroll to position [912, 0]
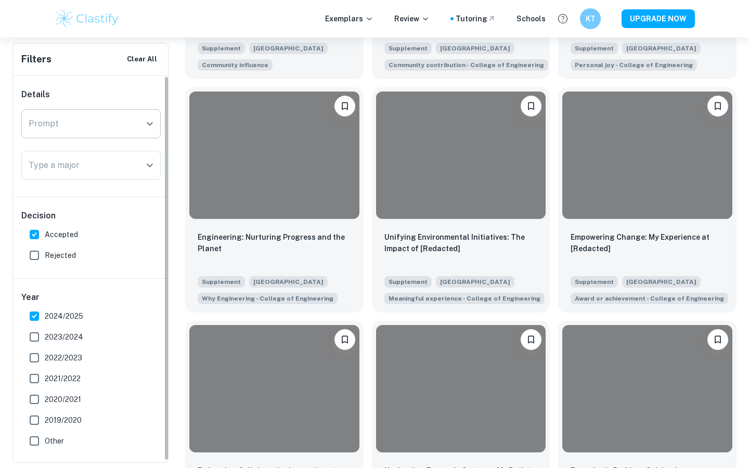
click at [138, 121] on input "Prompt" at bounding box center [83, 124] width 115 height 20
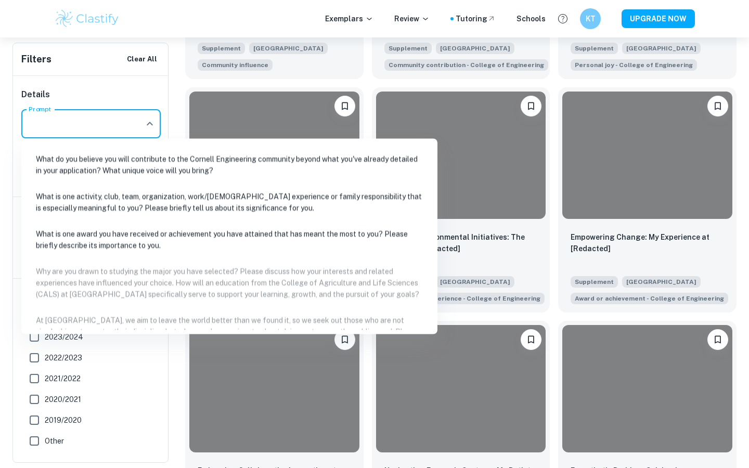
scroll to position [693, 0]
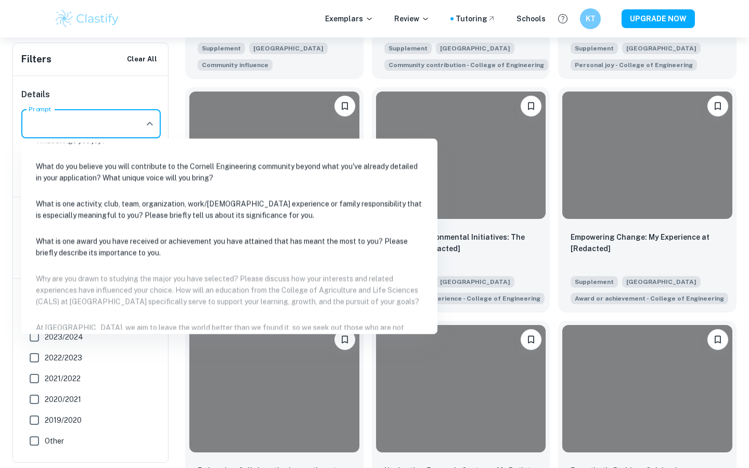
click at [208, 245] on li "What is one award you have received or achievement you have attained that has m…" at bounding box center [230, 247] width 408 height 35
type input "What is one award you have received or achievement you have attained that has m…"
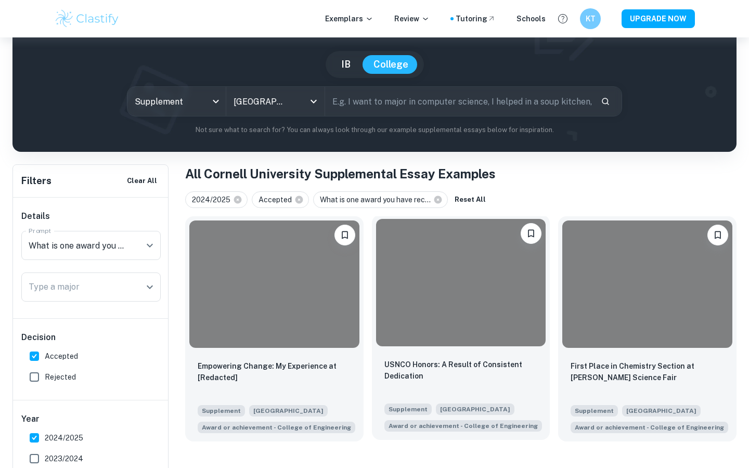
scroll to position [56, 0]
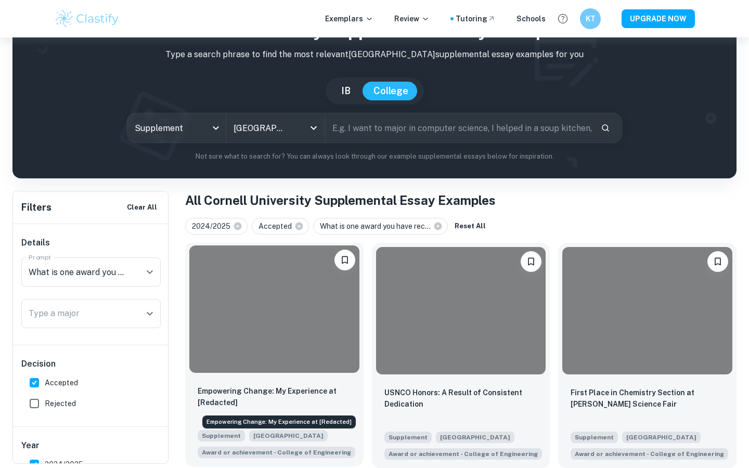
click at [314, 392] on p "Empowering Change: My Experience at [Redacted]" at bounding box center [275, 397] width 154 height 23
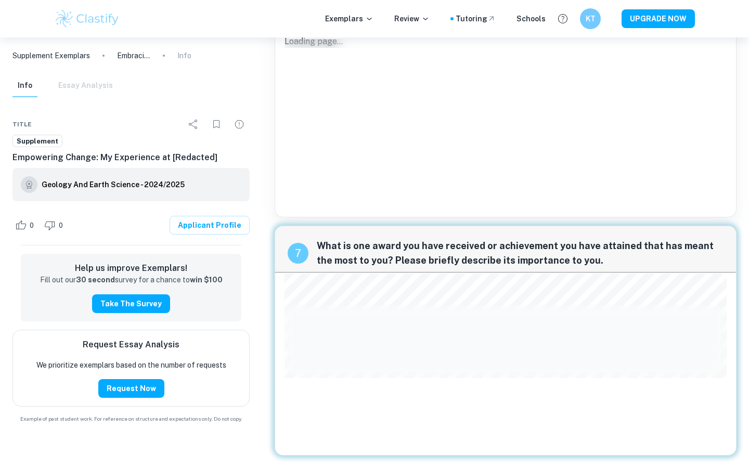
scroll to position [1584, 0]
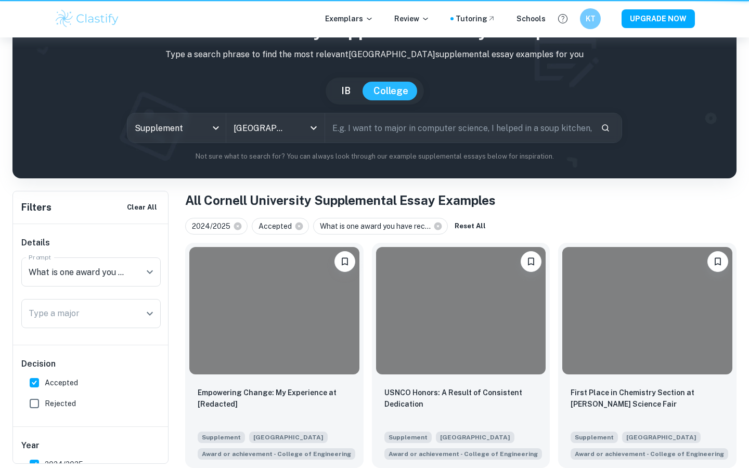
scroll to position [56, 0]
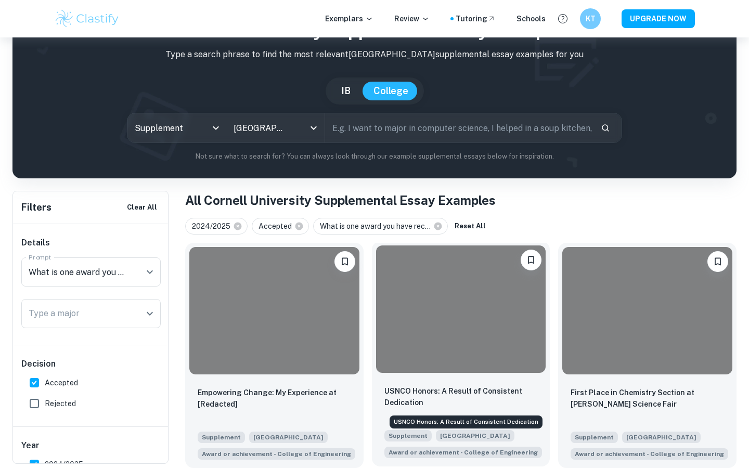
click at [438, 387] on p "USNCO Honors: A Result of Consistent Dedication" at bounding box center [462, 397] width 154 height 23
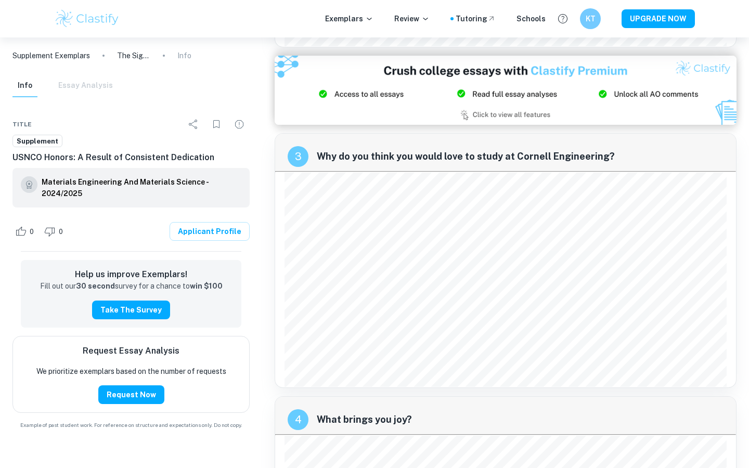
scroll to position [721, 0]
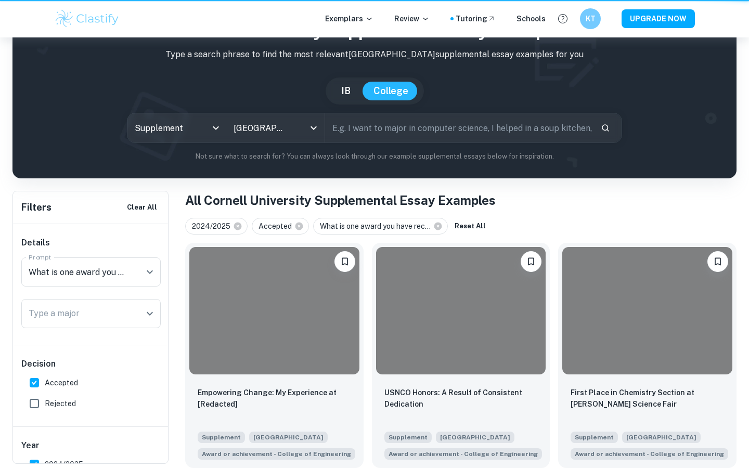
scroll to position [56, 0]
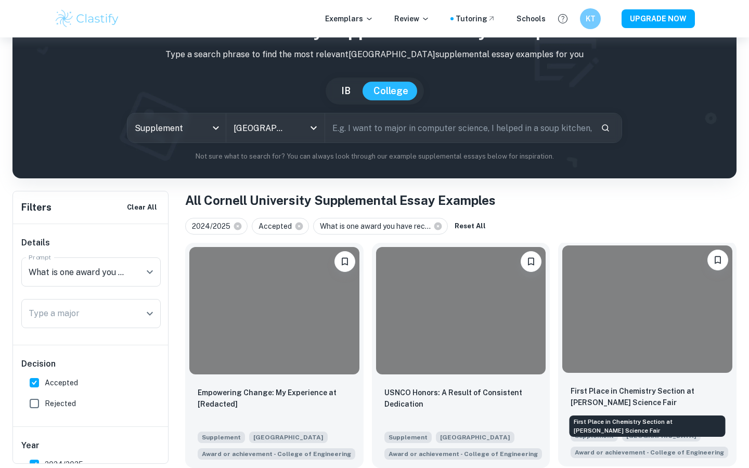
click at [605, 392] on p "First Place in Chemistry Section at Somers Science Fair" at bounding box center [648, 397] width 154 height 23
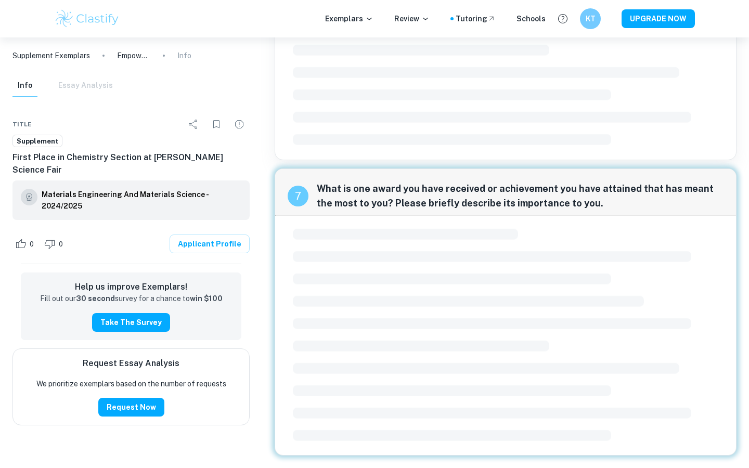
scroll to position [1278, 0]
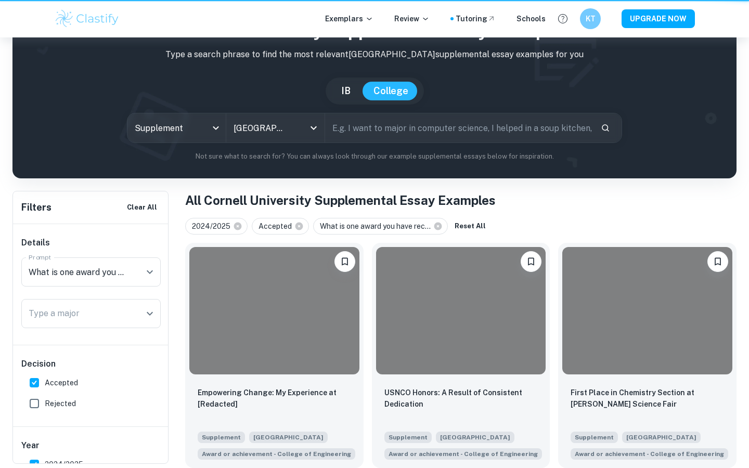
scroll to position [56, 0]
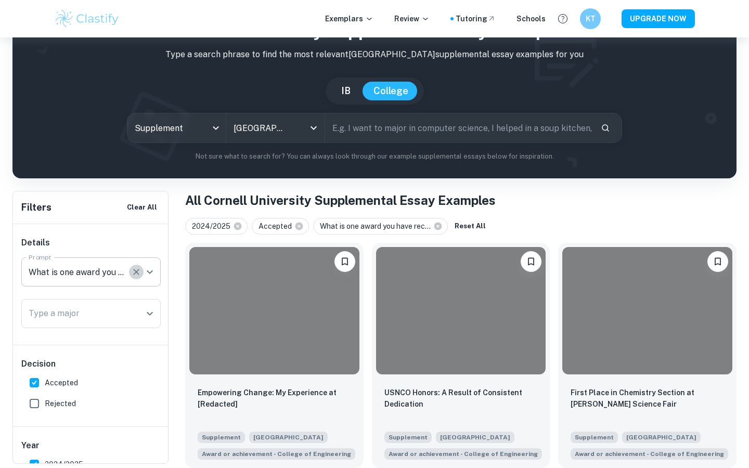
click at [131, 275] on icon "Clear" at bounding box center [136, 272] width 10 height 10
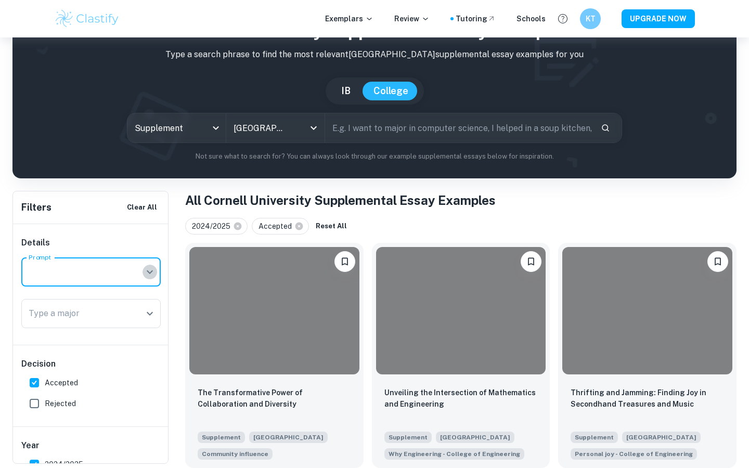
click at [148, 275] on icon "Open" at bounding box center [150, 272] width 12 height 12
click at [490, 208] on h1 "All Cornell University Supplemental Essay Examples" at bounding box center [461, 200] width 552 height 19
click at [143, 314] on button "Open" at bounding box center [150, 314] width 15 height 15
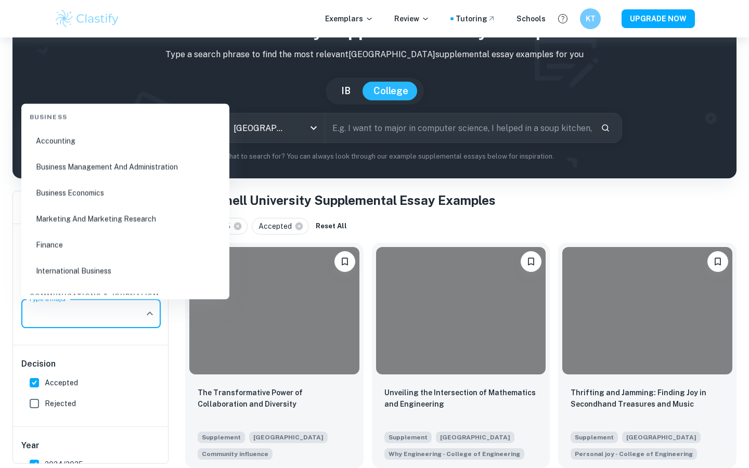
scroll to position [430, 0]
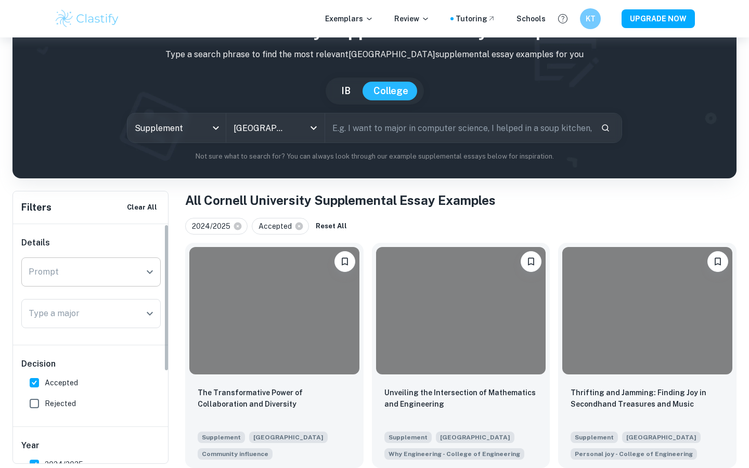
click at [110, 271] on input "Prompt" at bounding box center [83, 272] width 115 height 20
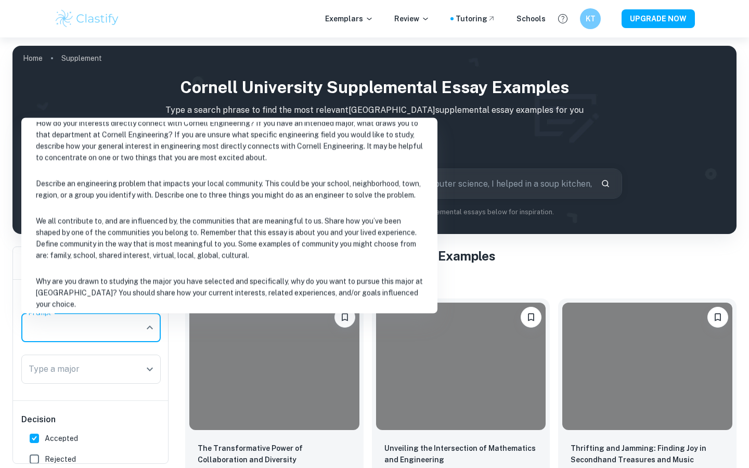
scroll to position [312, 0]
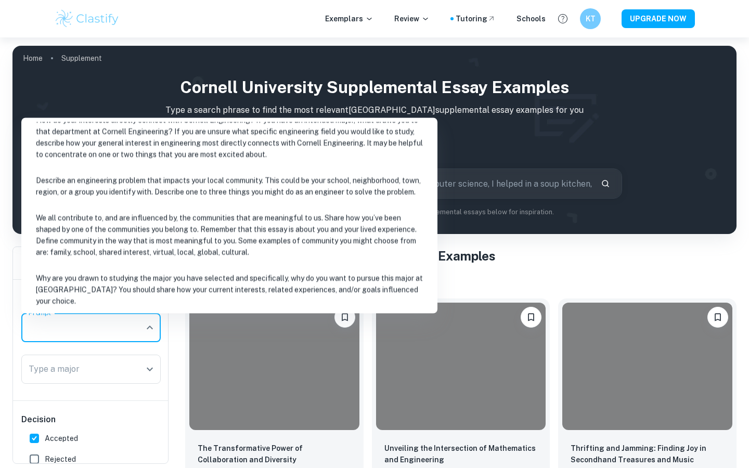
click at [336, 236] on li "We all contribute to, and are influenced by, the communities that are meaningfu…" at bounding box center [230, 236] width 408 height 58
type input "We all contribute to, and are influenced by, the communities that are meaningfu…"
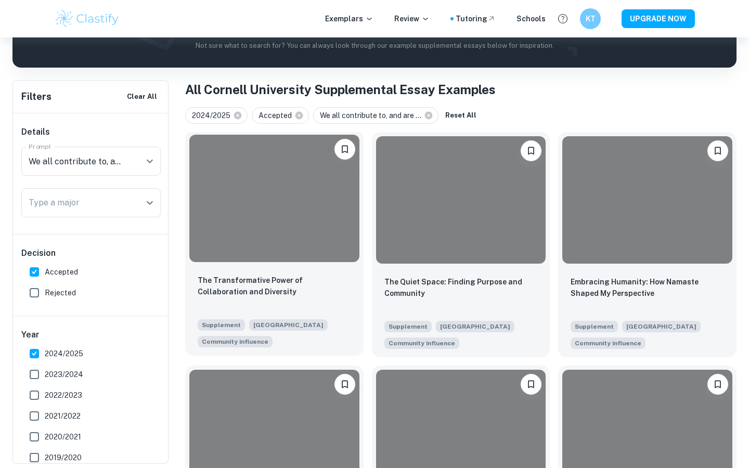
scroll to position [168, 0]
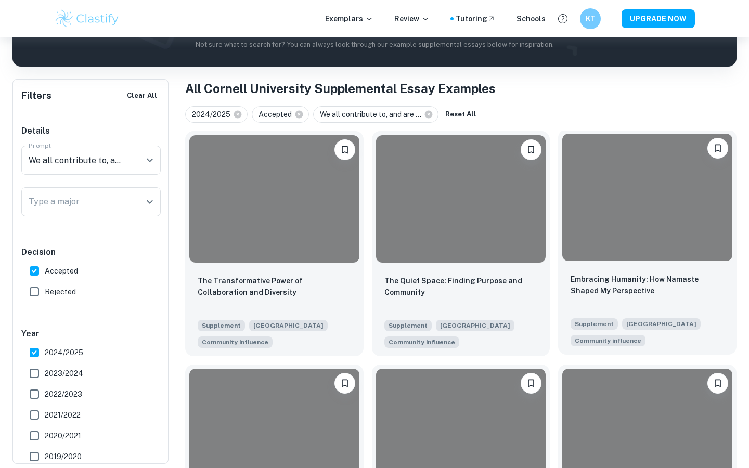
click at [596, 292] on p "Embracing Humanity: How Namaste Shaped My Perspective" at bounding box center [648, 285] width 154 height 23
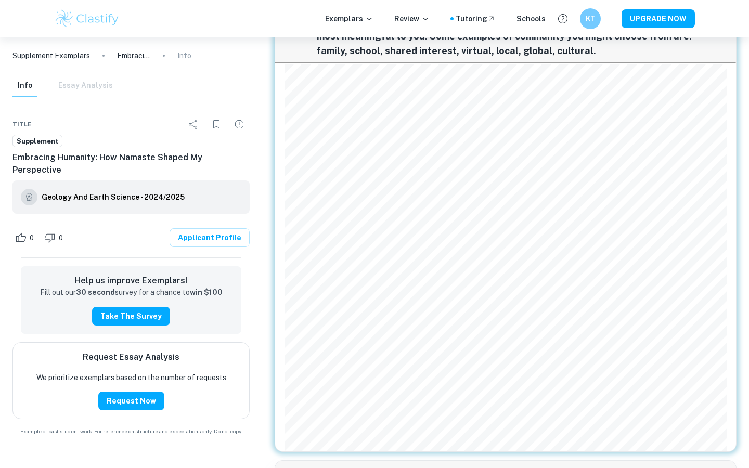
scroll to position [83, 0]
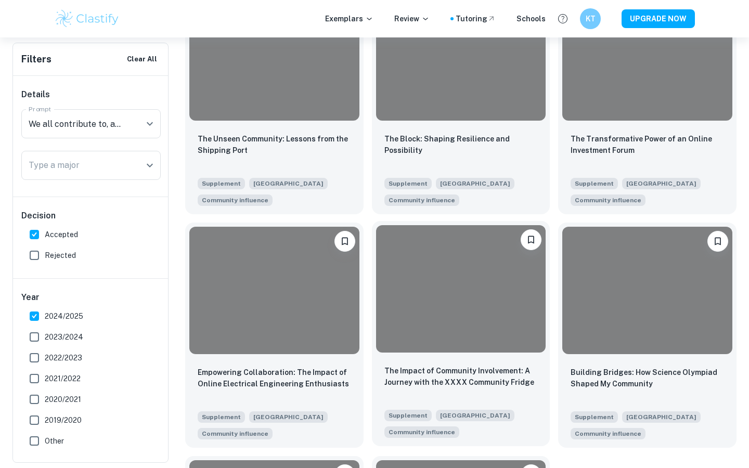
scroll to position [541, 0]
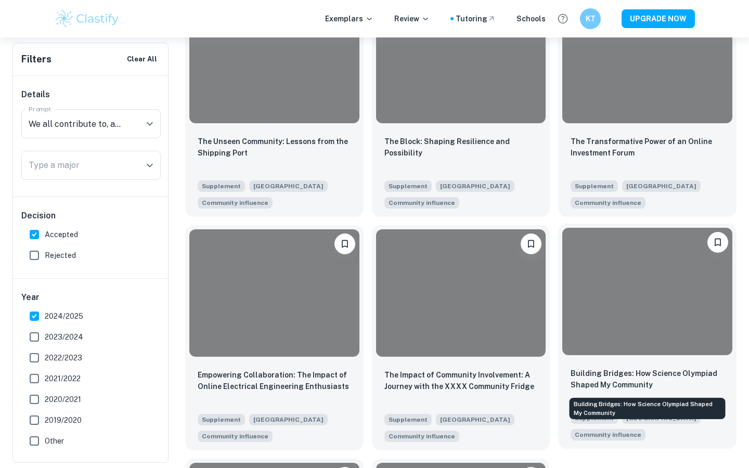
click at [669, 377] on p "Building Bridges: How Science Olympiad Shaped My Community" at bounding box center [648, 379] width 154 height 23
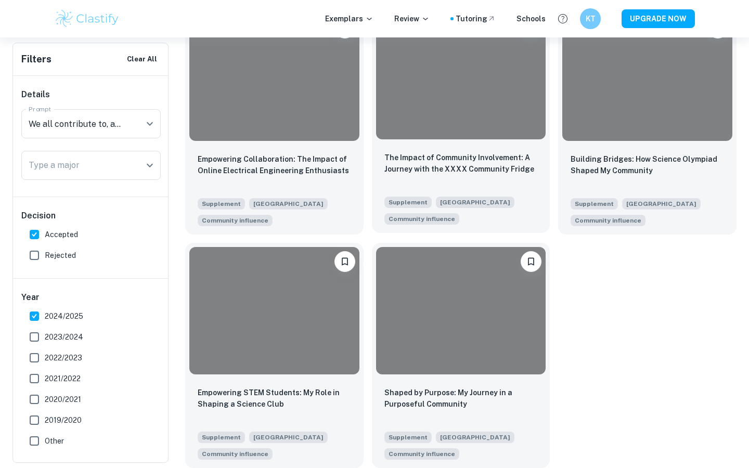
scroll to position [756, 0]
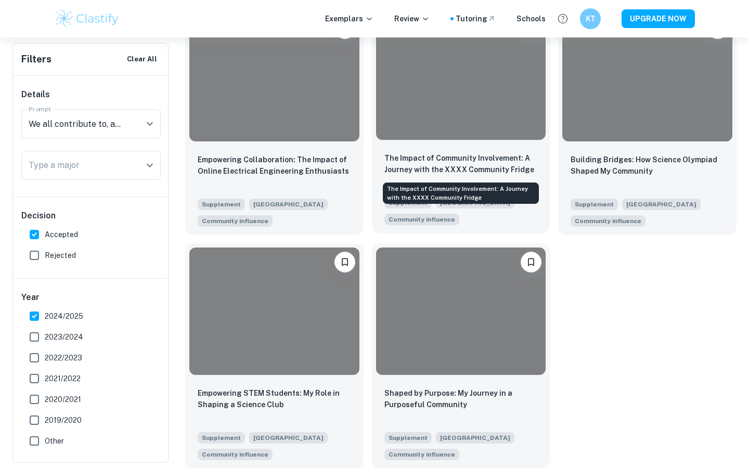
click at [429, 169] on p "The Impact of Community Involvement: A Journey with the XXXX Community Fridge" at bounding box center [462, 164] width 154 height 23
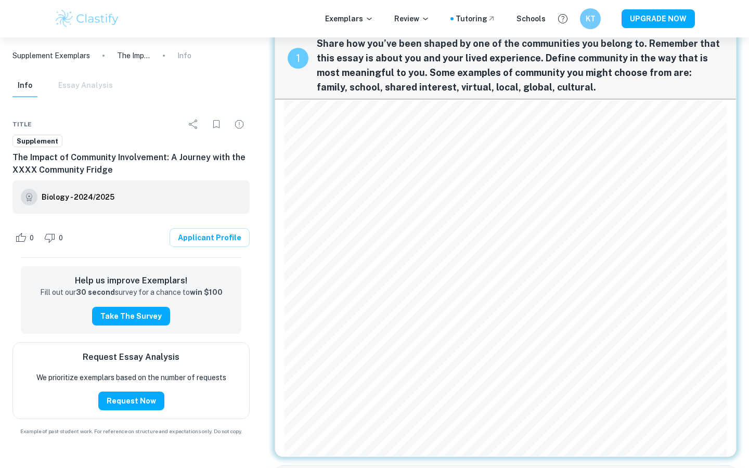
scroll to position [42, 0]
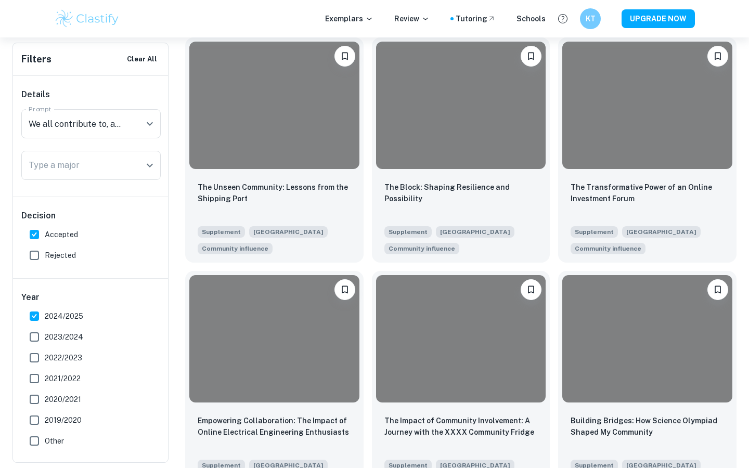
scroll to position [494, 0]
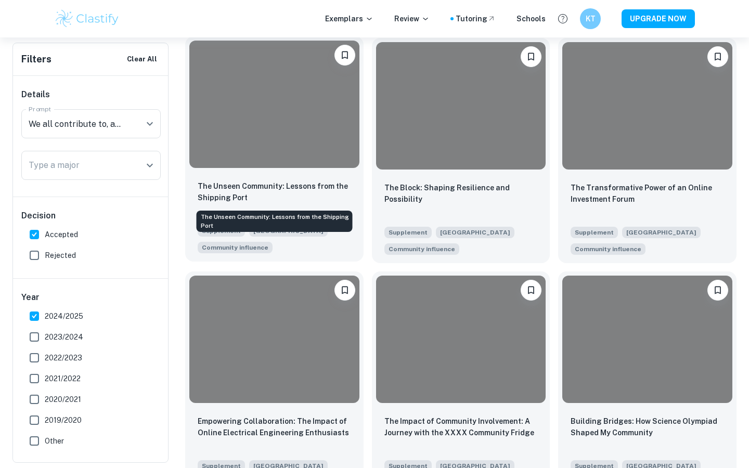
click at [299, 187] on p "The Unseen Community: Lessons from the Shipping Port" at bounding box center [275, 192] width 154 height 23
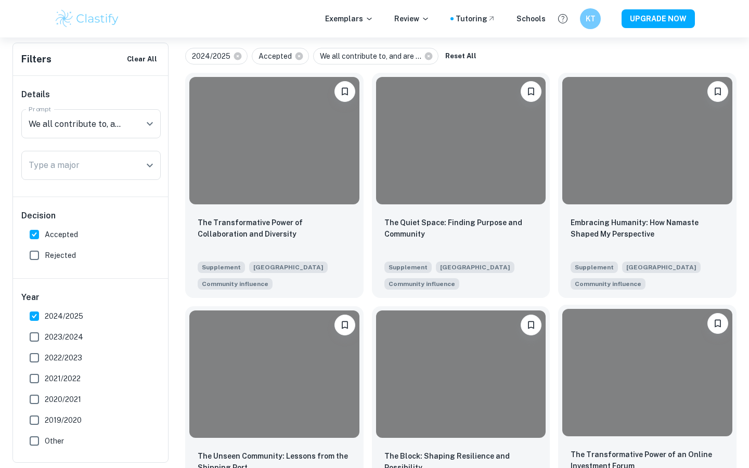
scroll to position [225, 0]
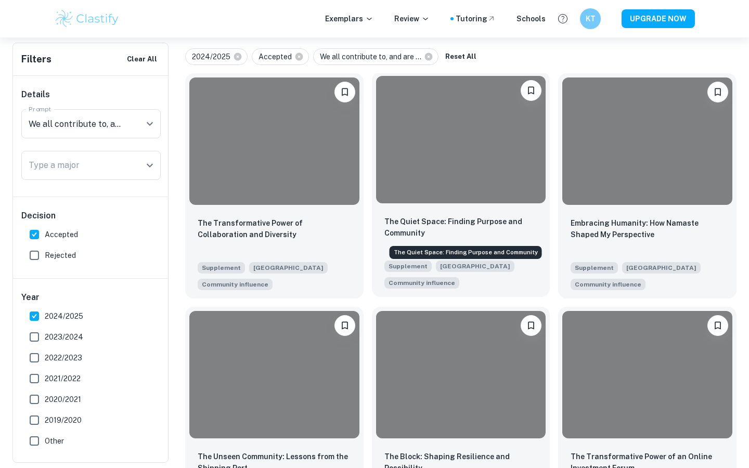
click at [447, 231] on p "The Quiet Space: Finding Purpose and Community" at bounding box center [462, 227] width 154 height 23
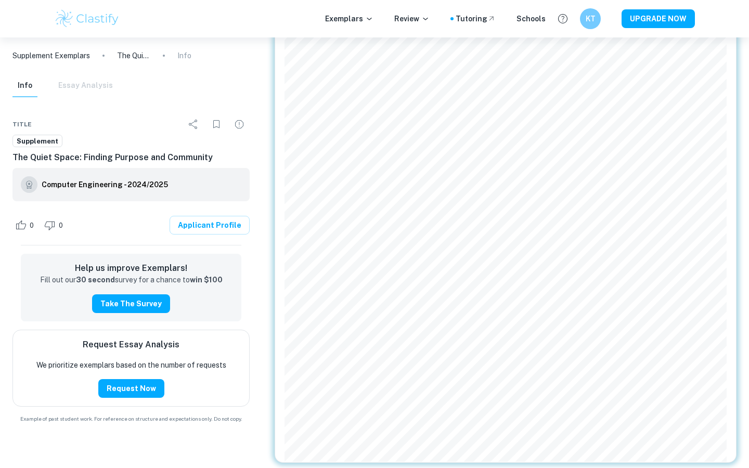
scroll to position [616, 0]
click at [133, 184] on h6 "Computer Engineering - 2024/2025" at bounding box center [105, 184] width 126 height 11
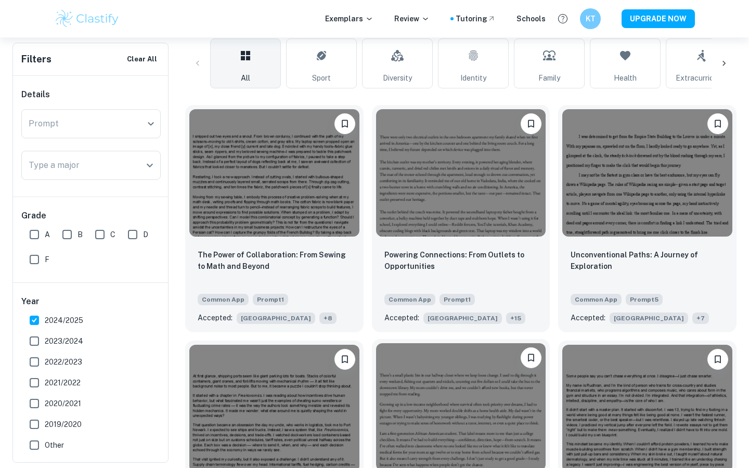
scroll to position [277, 0]
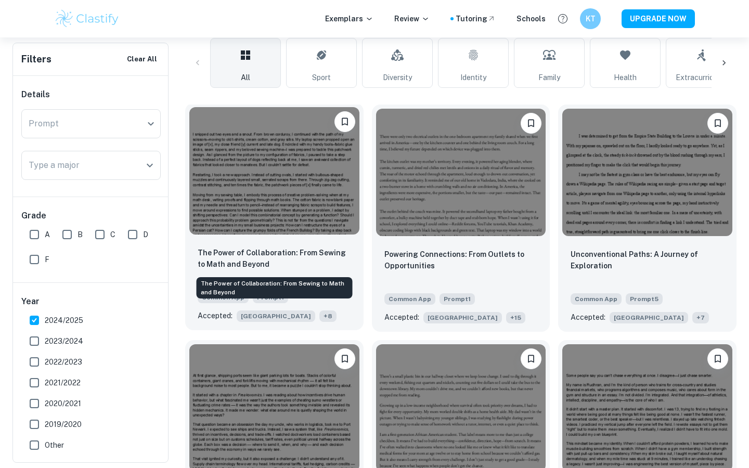
click at [264, 261] on p "The Power of Collaboration: From Sewing to Math and Beyond" at bounding box center [275, 258] width 154 height 23
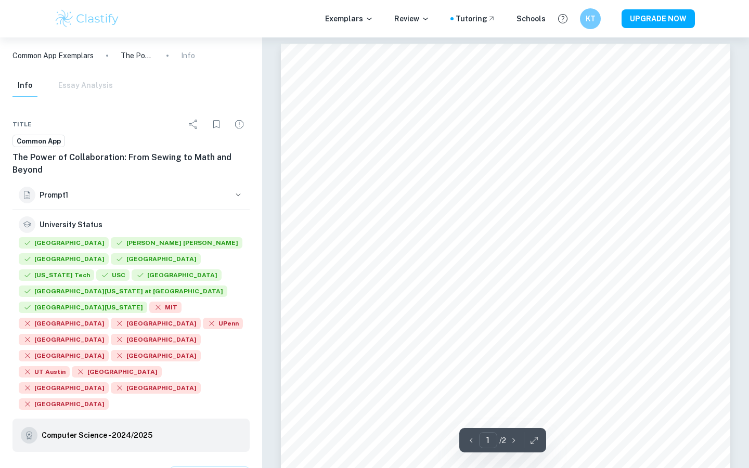
scroll to position [4, 0]
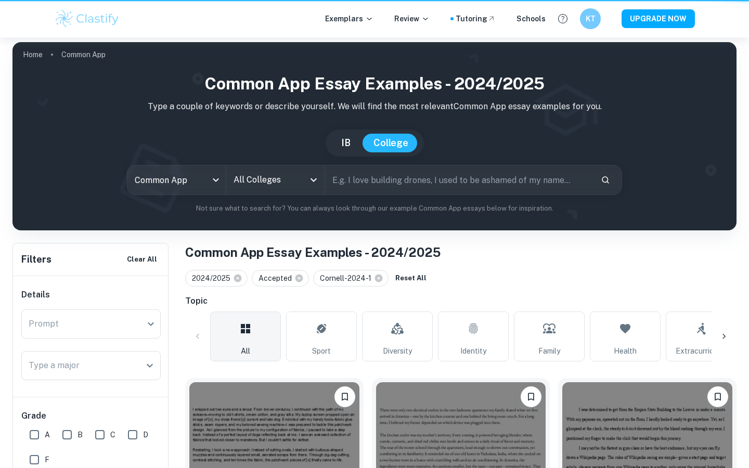
scroll to position [277, 0]
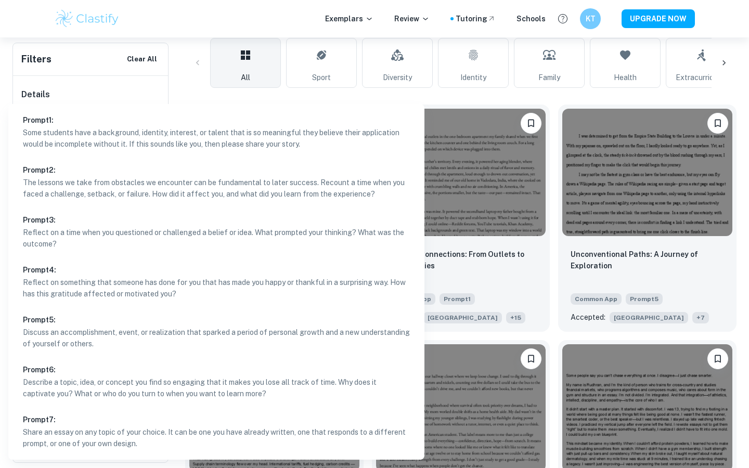
click at [132, 145] on p "Some students have a background, identity, interest, or talent that is so meani…" at bounding box center [216, 138] width 387 height 23
type input "1"
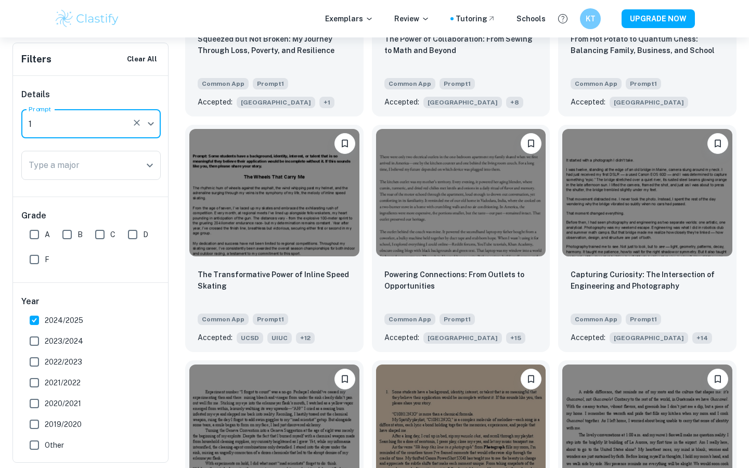
scroll to position [1136, 0]
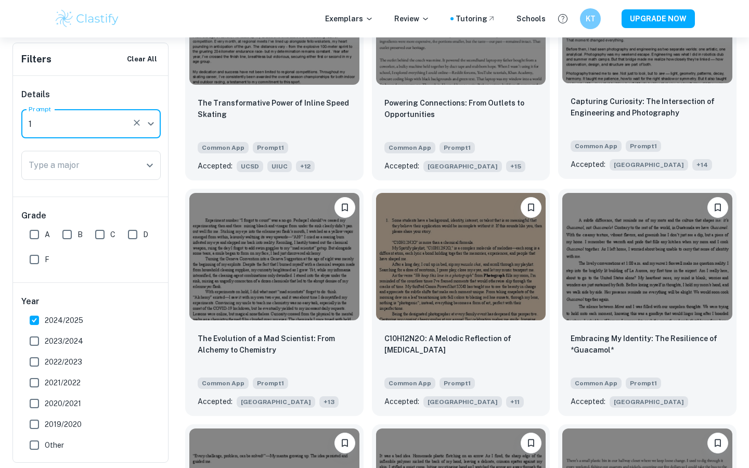
click at [659, 116] on p "Capturing Curiosity: The Intersection of Engineering and Photography" at bounding box center [648, 107] width 154 height 23
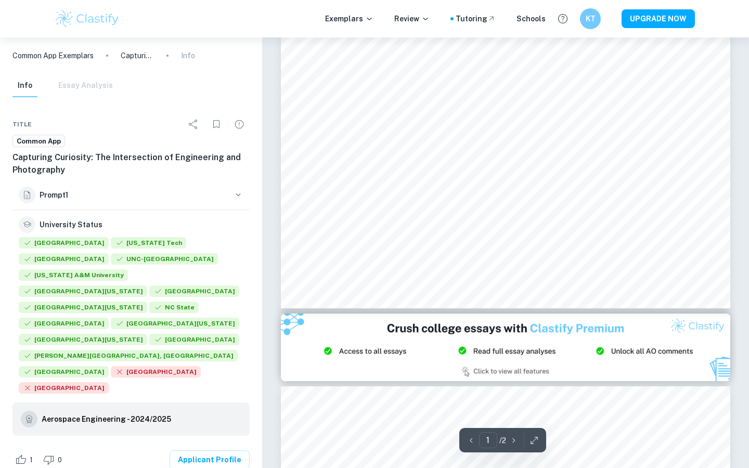
scroll to position [386, 0]
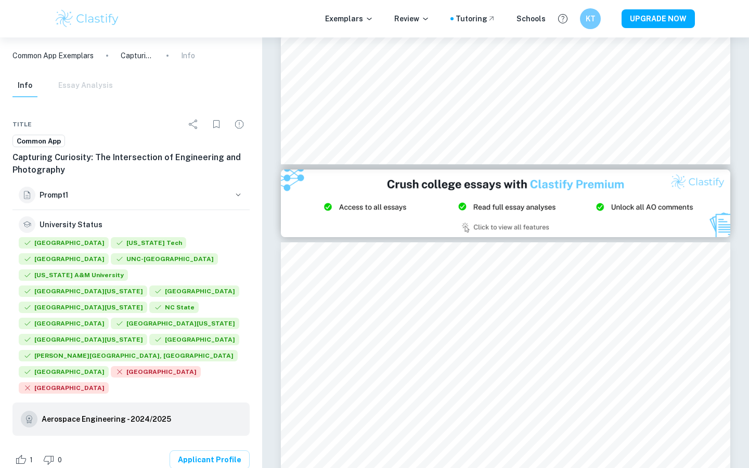
type input "2"
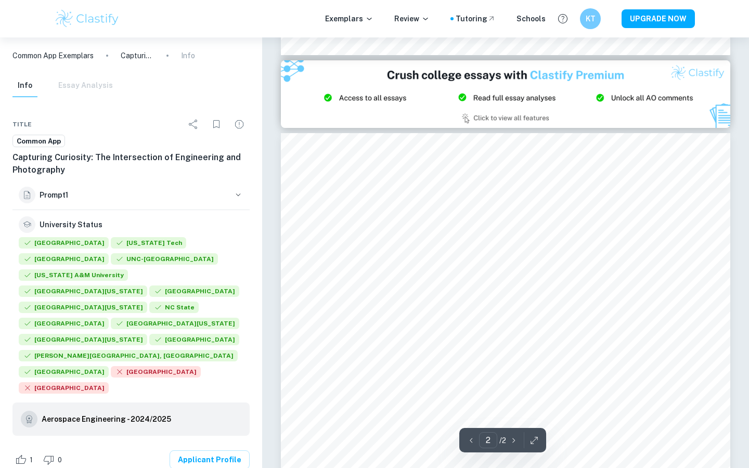
scroll to position [676, 0]
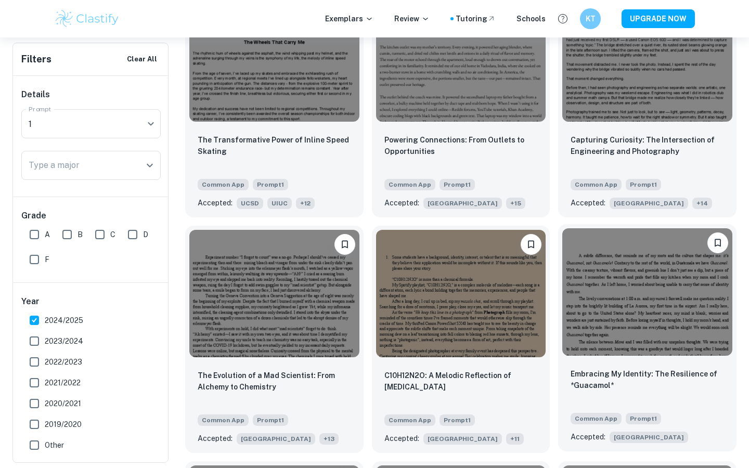
scroll to position [1083, 0]
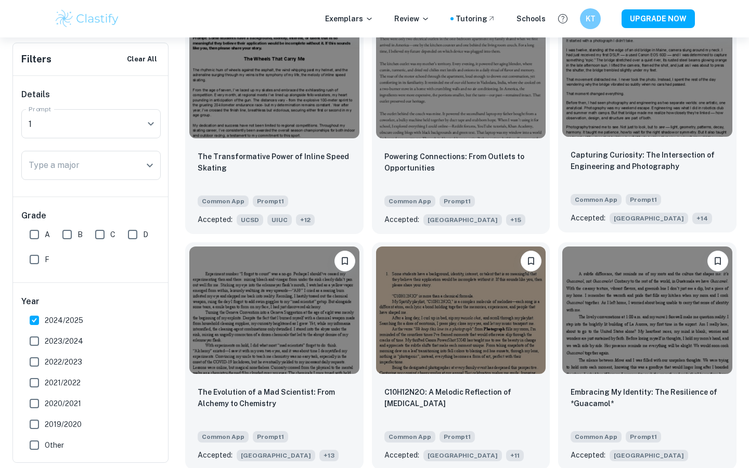
click at [642, 133] on img at bounding box center [648, 73] width 170 height 128
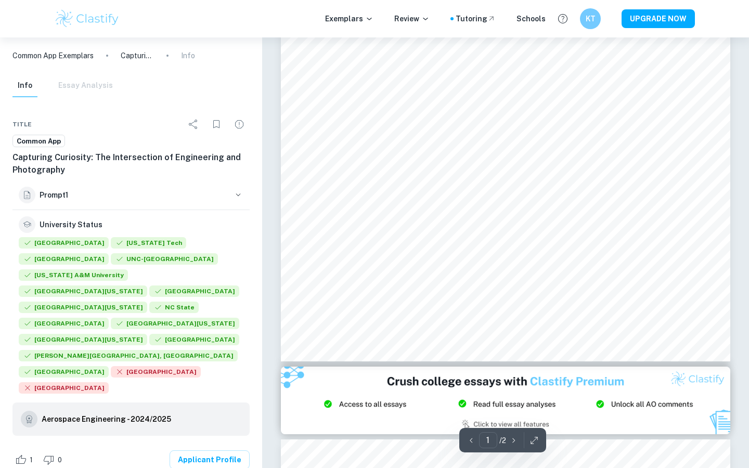
scroll to position [269, 0]
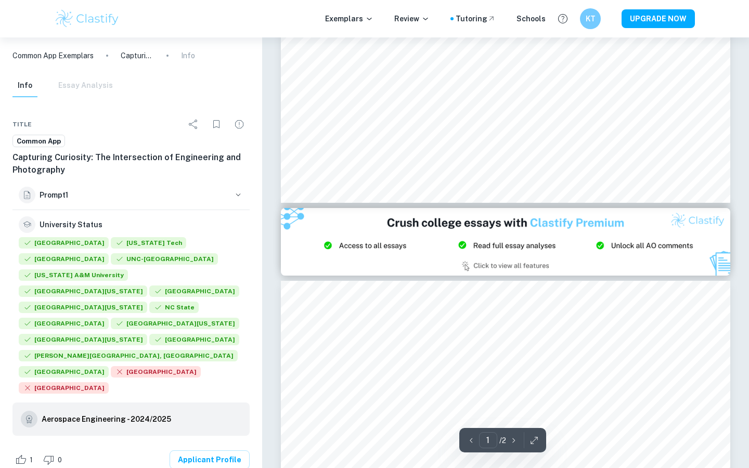
type input "2"
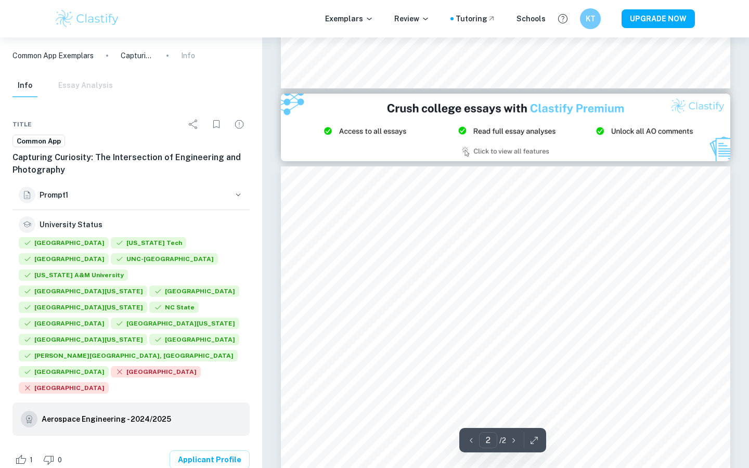
scroll to position [541, 0]
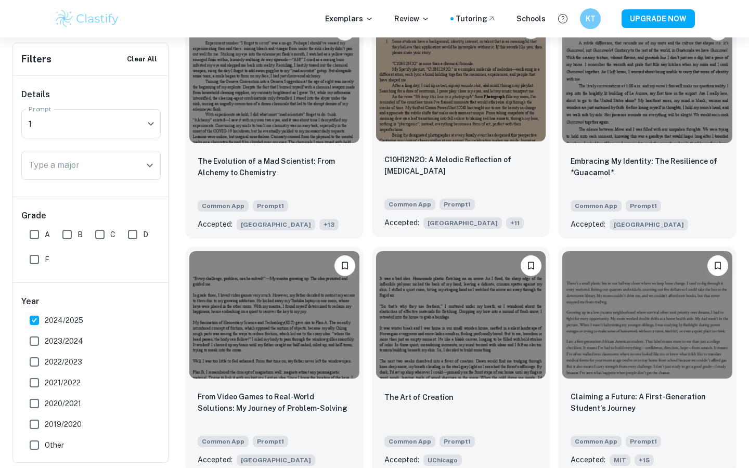
scroll to position [1314, 0]
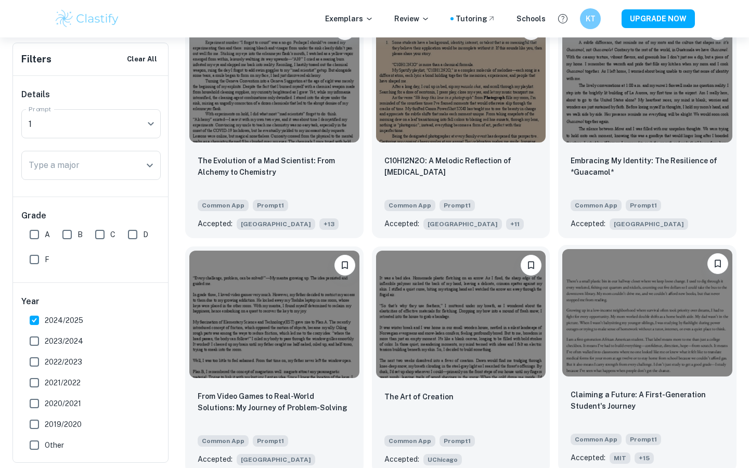
click at [642, 399] on p "Claiming a Future: A First-Generation Student's Journey" at bounding box center [648, 400] width 154 height 23
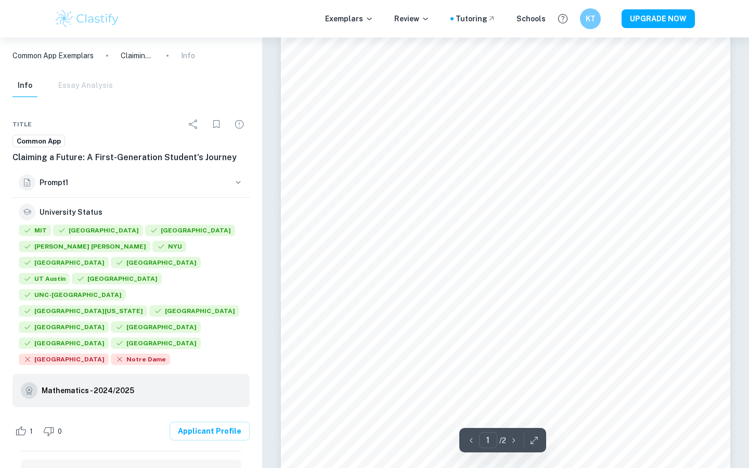
scroll to position [159, 0]
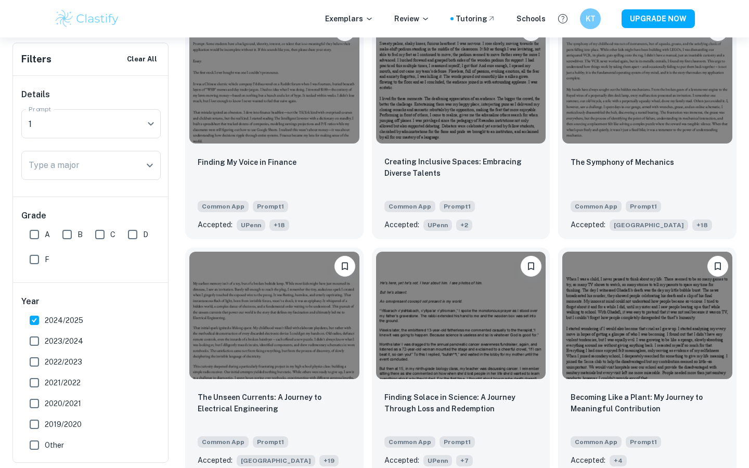
scroll to position [1972, 0]
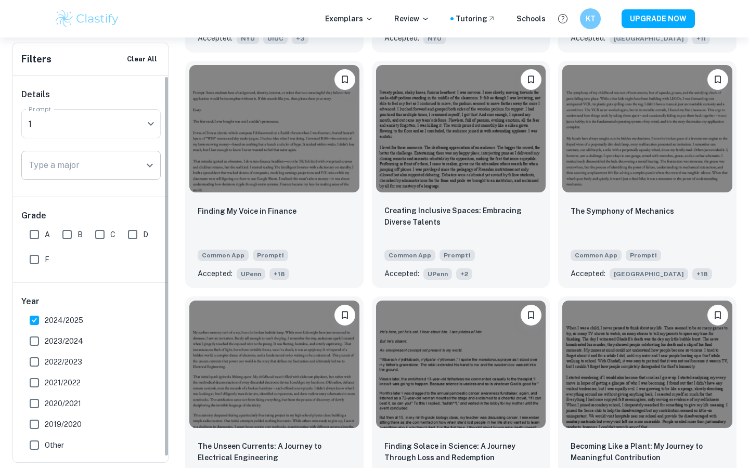
click at [135, 177] on div "Type a major" at bounding box center [90, 165] width 139 height 29
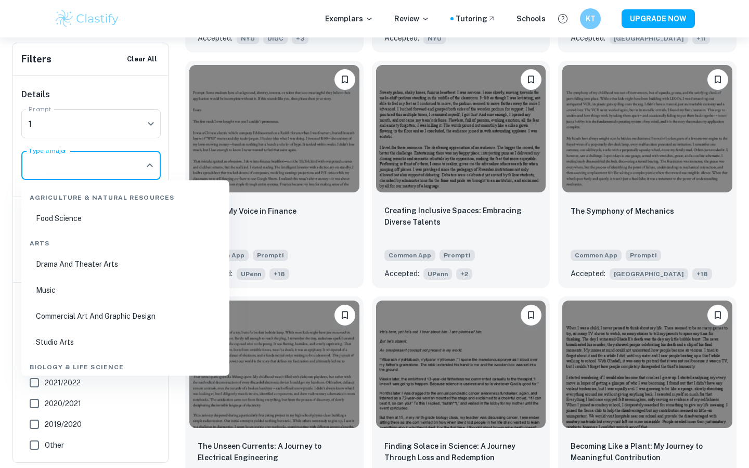
click at [147, 167] on icon "Close" at bounding box center [150, 165] width 6 height 4
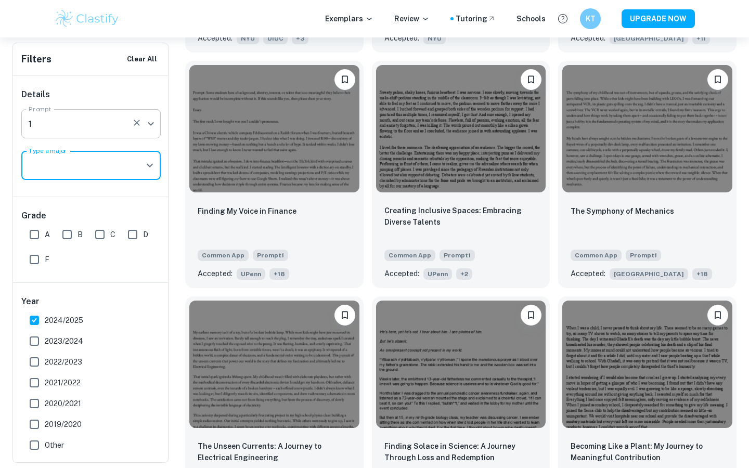
click at [146, 136] on div "1 1 Prompt" at bounding box center [90, 123] width 139 height 29
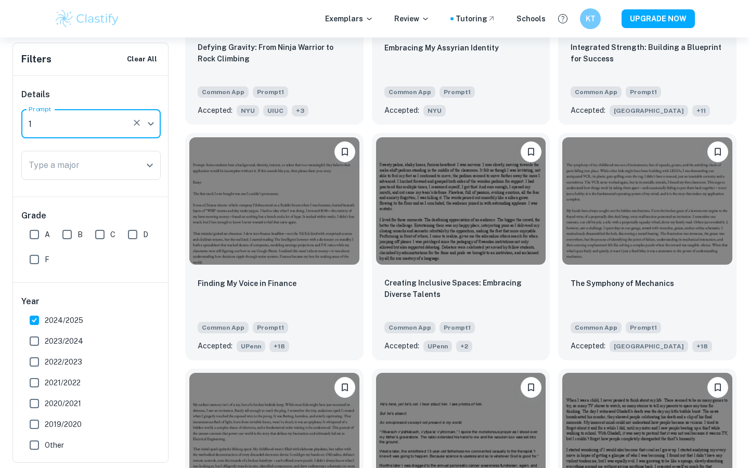
scroll to position [1577, 0]
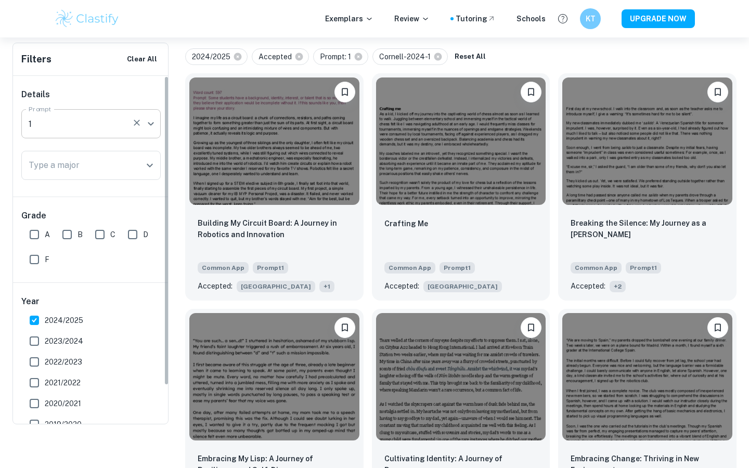
scroll to position [147, 0]
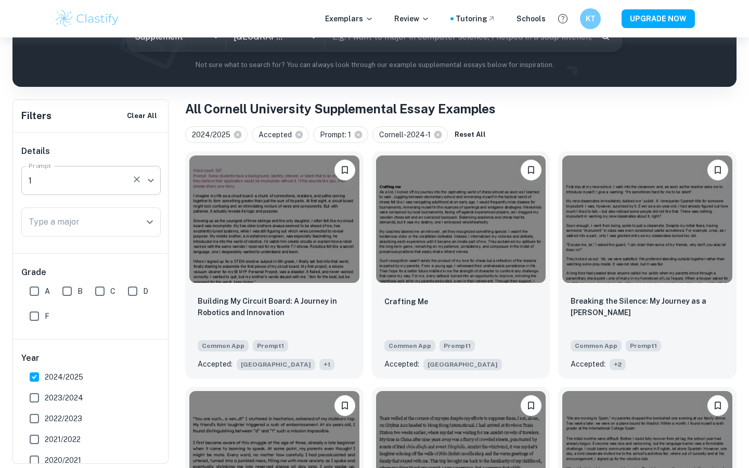
click at [119, 192] on body "We value your privacy We use cookies to enhance your browsing experience, serve…" at bounding box center [374, 124] width 749 height 468
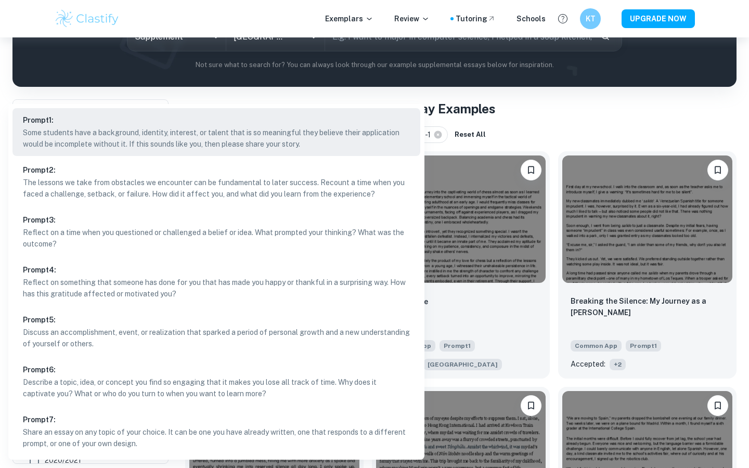
click at [145, 86] on div at bounding box center [374, 234] width 749 height 468
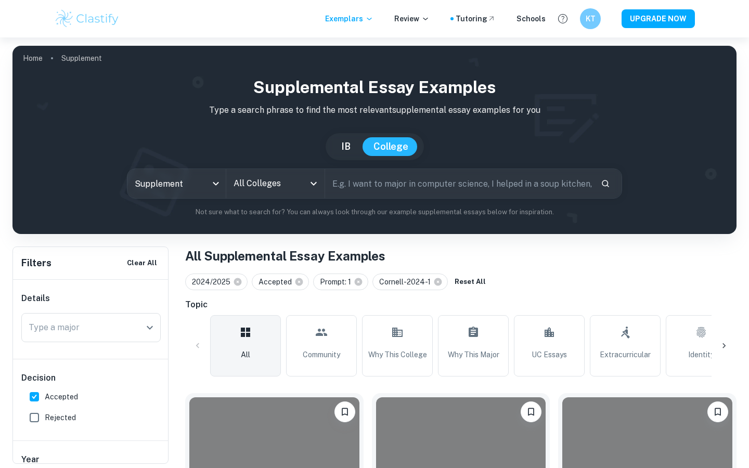
click at [374, 186] on input "text" at bounding box center [459, 183] width 268 height 29
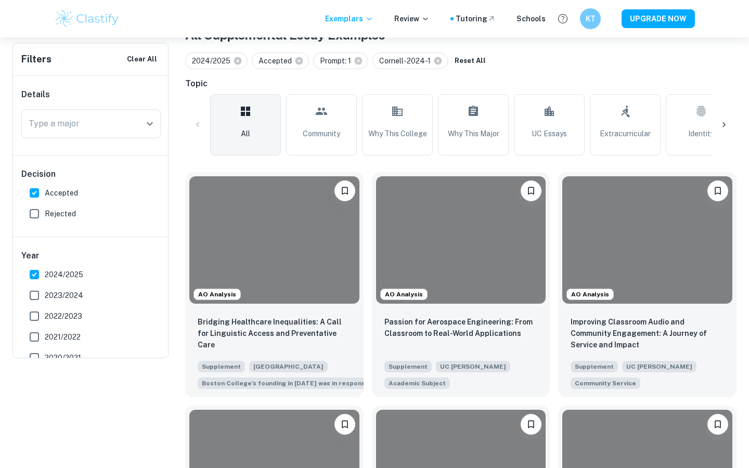
scroll to position [98, 0]
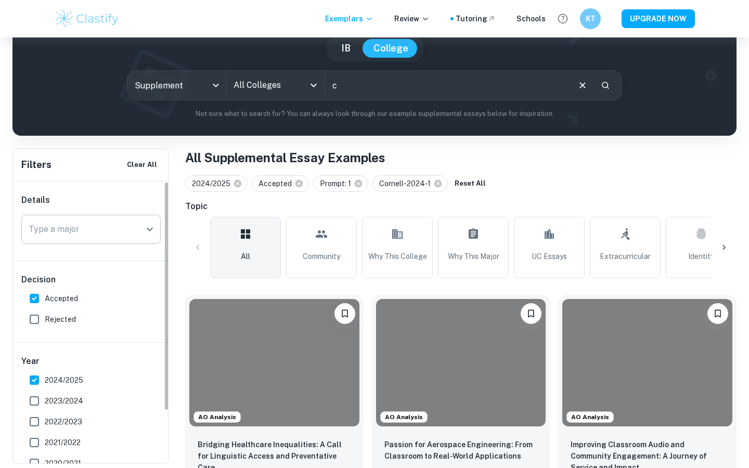
type input "c"
click at [113, 222] on input "Type a major" at bounding box center [83, 230] width 115 height 20
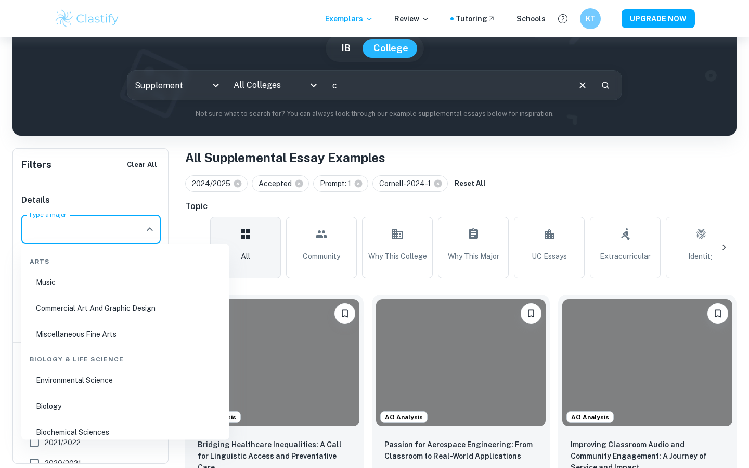
click at [256, 89] on input "All Colleges" at bounding box center [267, 85] width 73 height 20
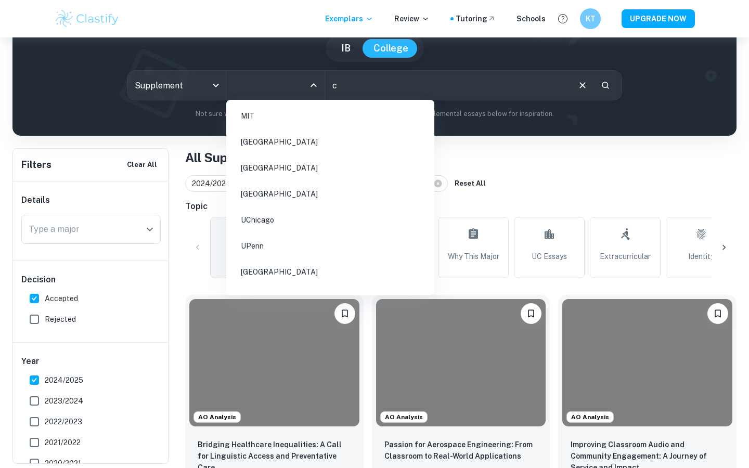
click at [288, 266] on li "[GEOGRAPHIC_DATA]" at bounding box center [331, 272] width 200 height 24
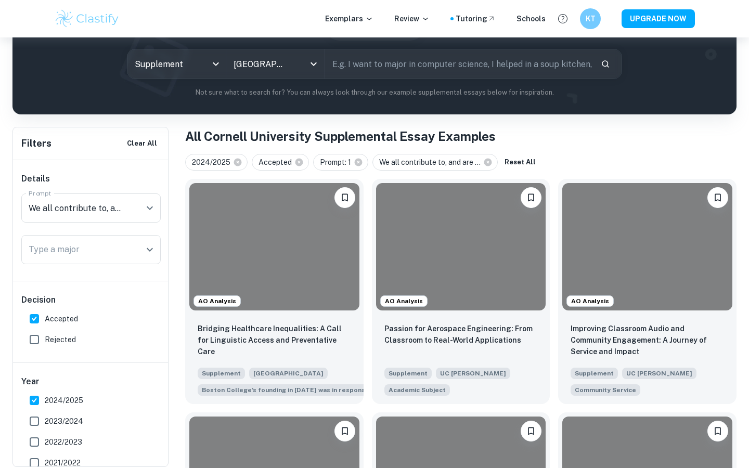
scroll to position [126, 0]
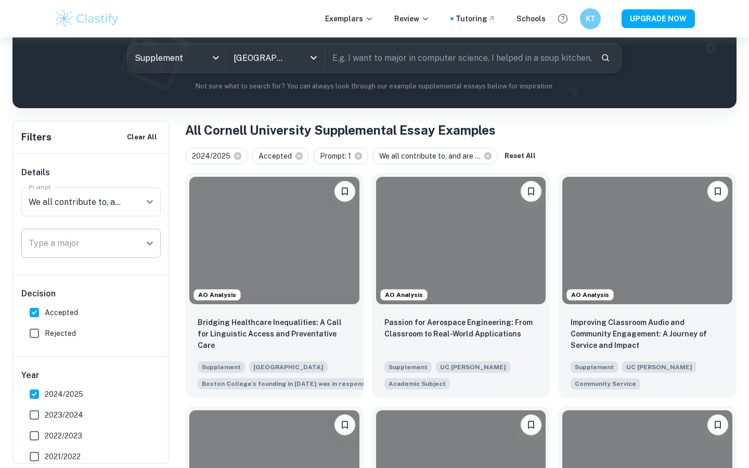
click at [121, 244] on input "Type a major" at bounding box center [83, 244] width 115 height 20
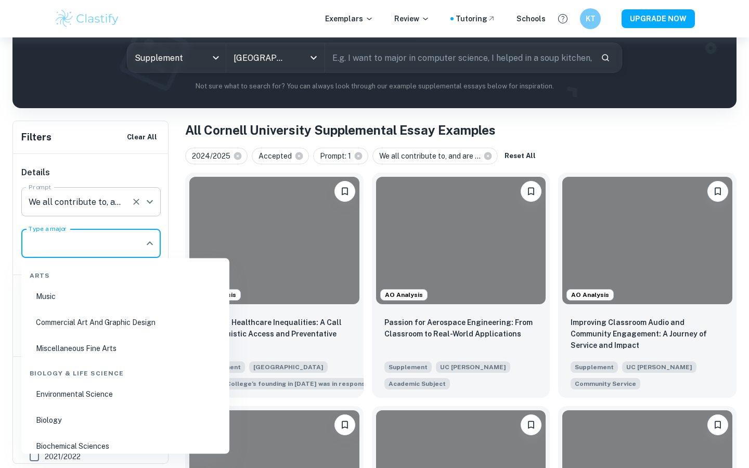
click at [126, 214] on div "We all contribute to, and are influenced by, the communities that are meaningfu…" at bounding box center [90, 201] width 139 height 29
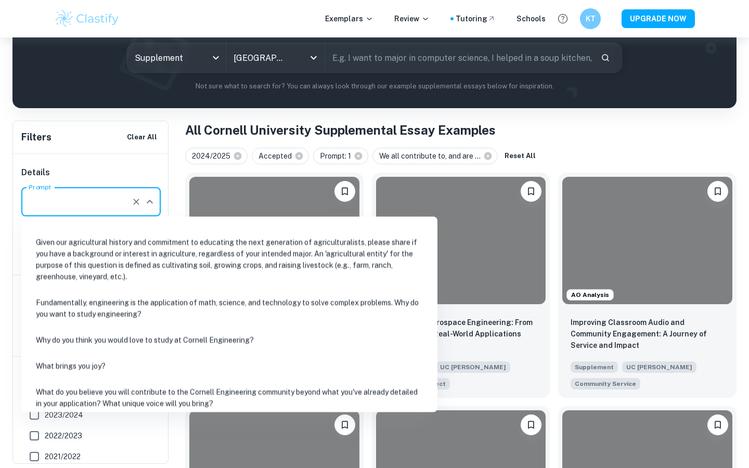
scroll to position [579, 0]
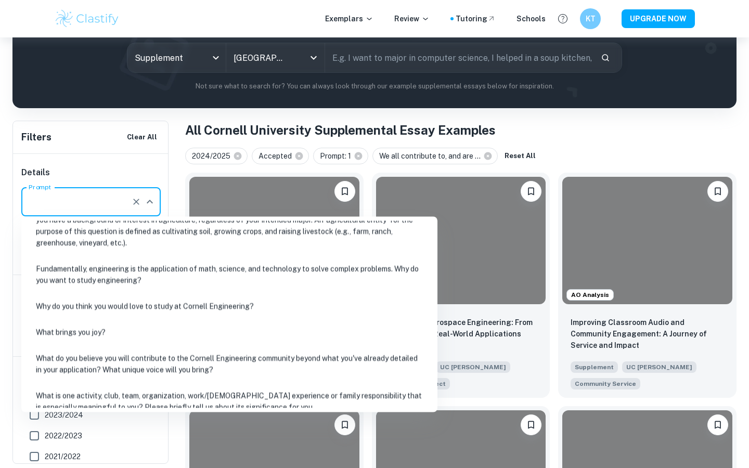
click at [232, 269] on li "Fundamentally, engineering is the application of math, science, and technology …" at bounding box center [230, 275] width 408 height 35
type input "Fundamentally, engineering is the application of math, science, and technology …"
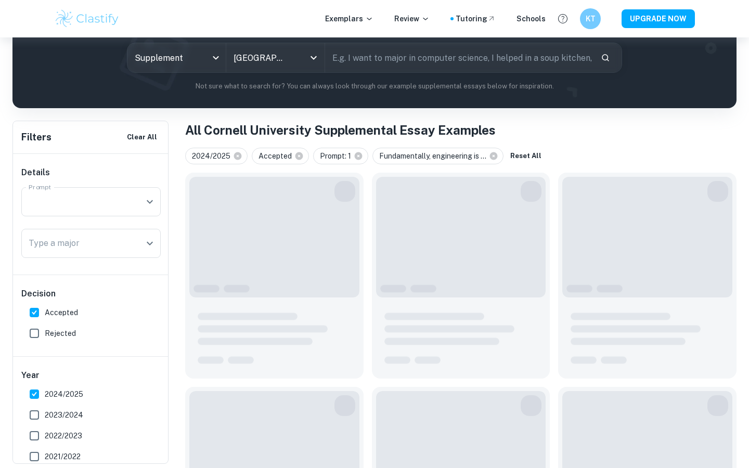
scroll to position [0, 0]
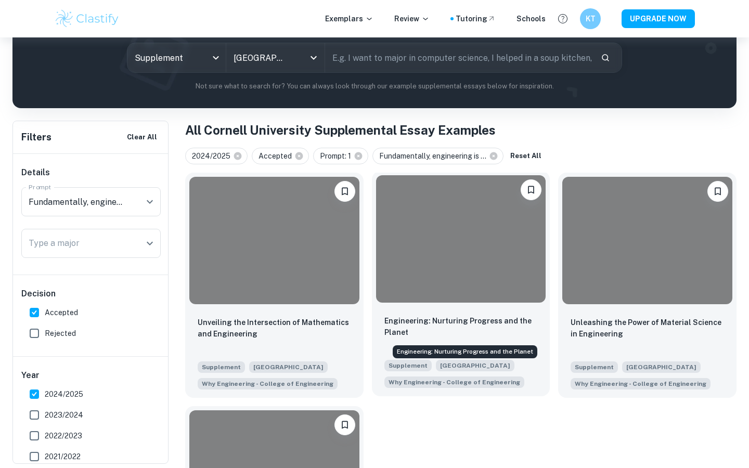
click at [452, 331] on p "Engineering: Nurturing Progress and the Planet" at bounding box center [462, 326] width 154 height 23
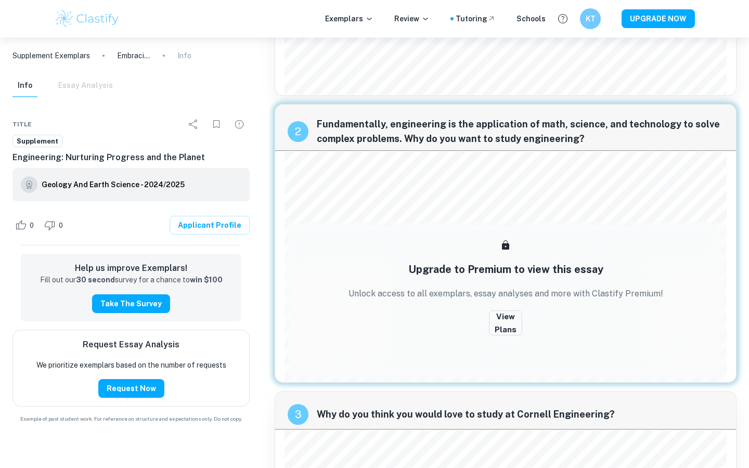
scroll to position [435, 0]
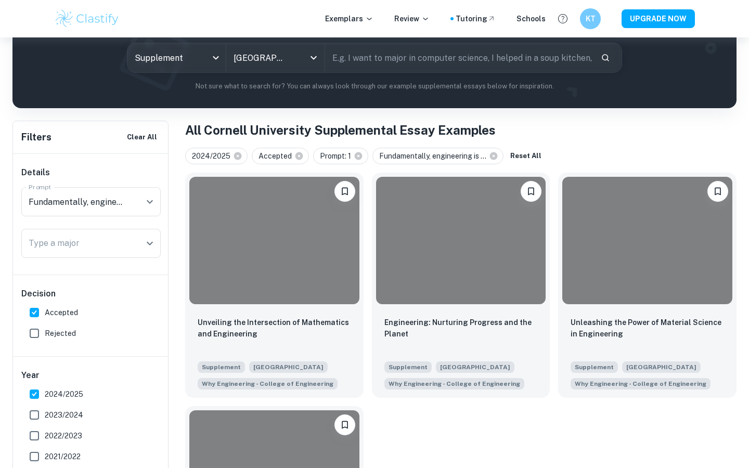
scroll to position [141, 0]
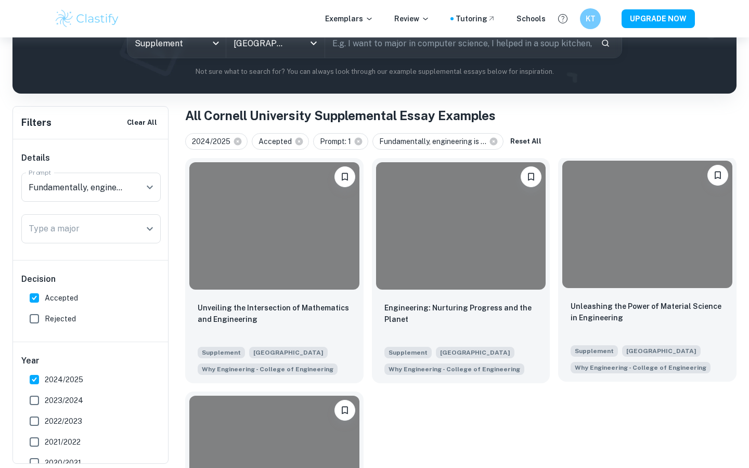
click at [645, 309] on p "Unleashing the Power of Material Science in Engineering" at bounding box center [648, 312] width 154 height 23
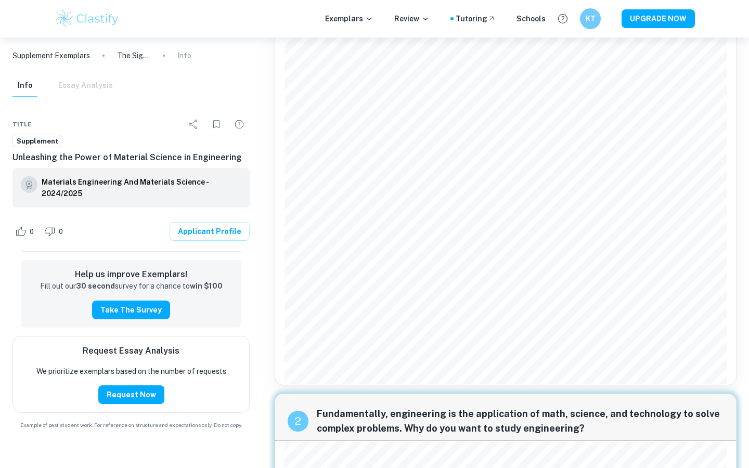
scroll to position [324, 0]
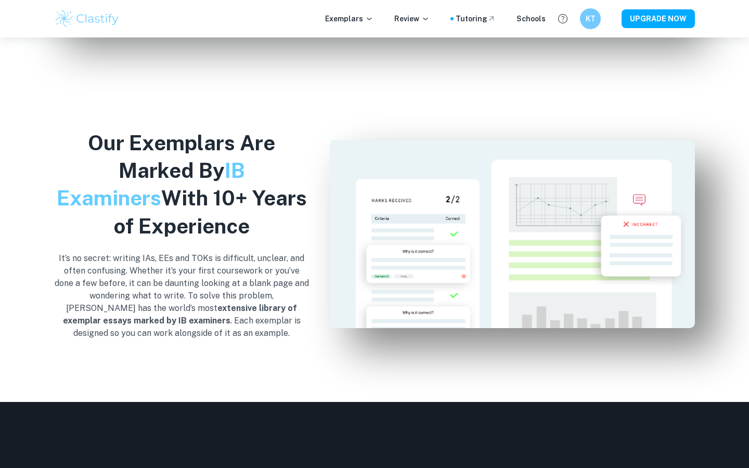
scroll to position [1100, 0]
